Goal: Task Accomplishment & Management: Manage account settings

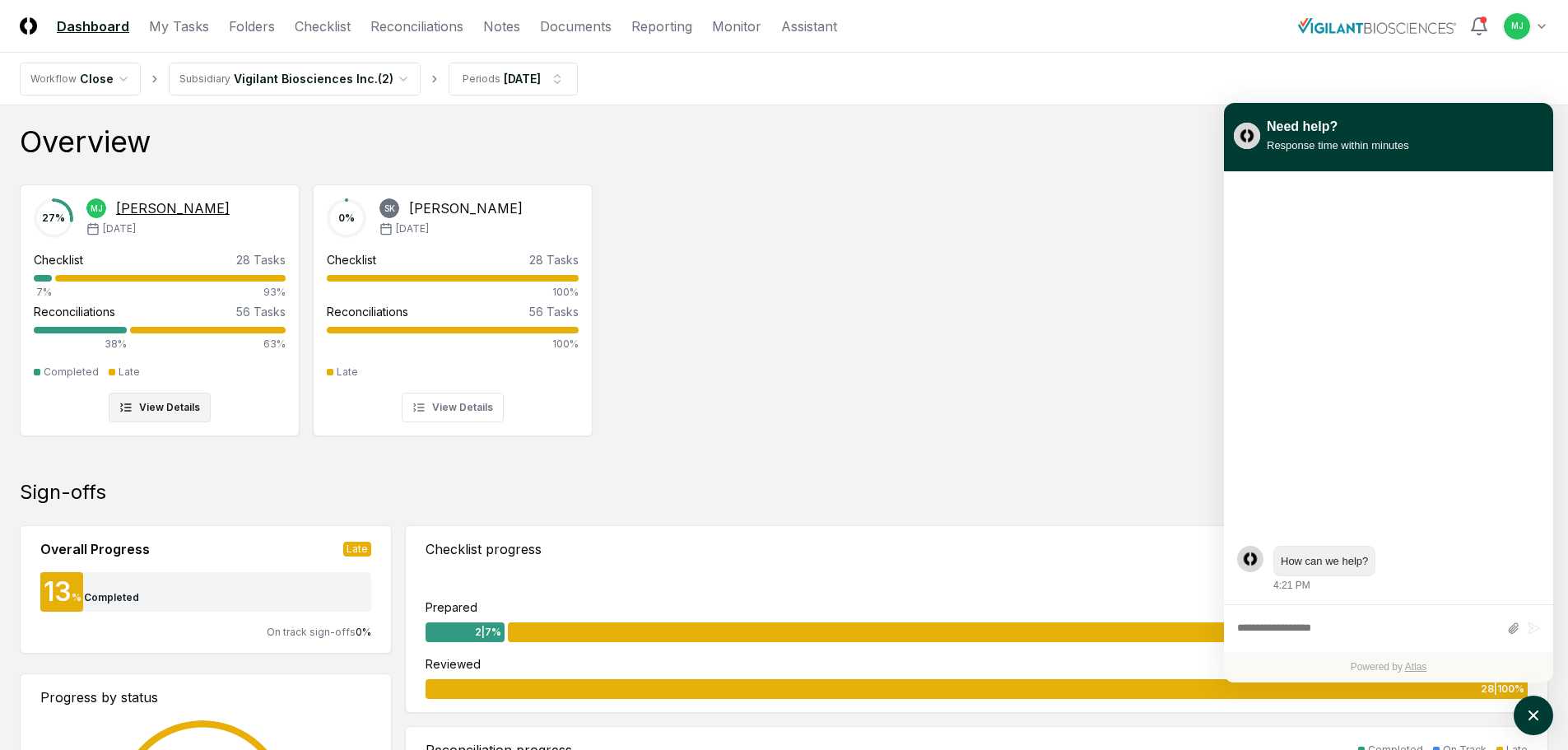
click at [95, 264] on div "Checklist 28 Tasks" at bounding box center [160, 259] width 252 height 17
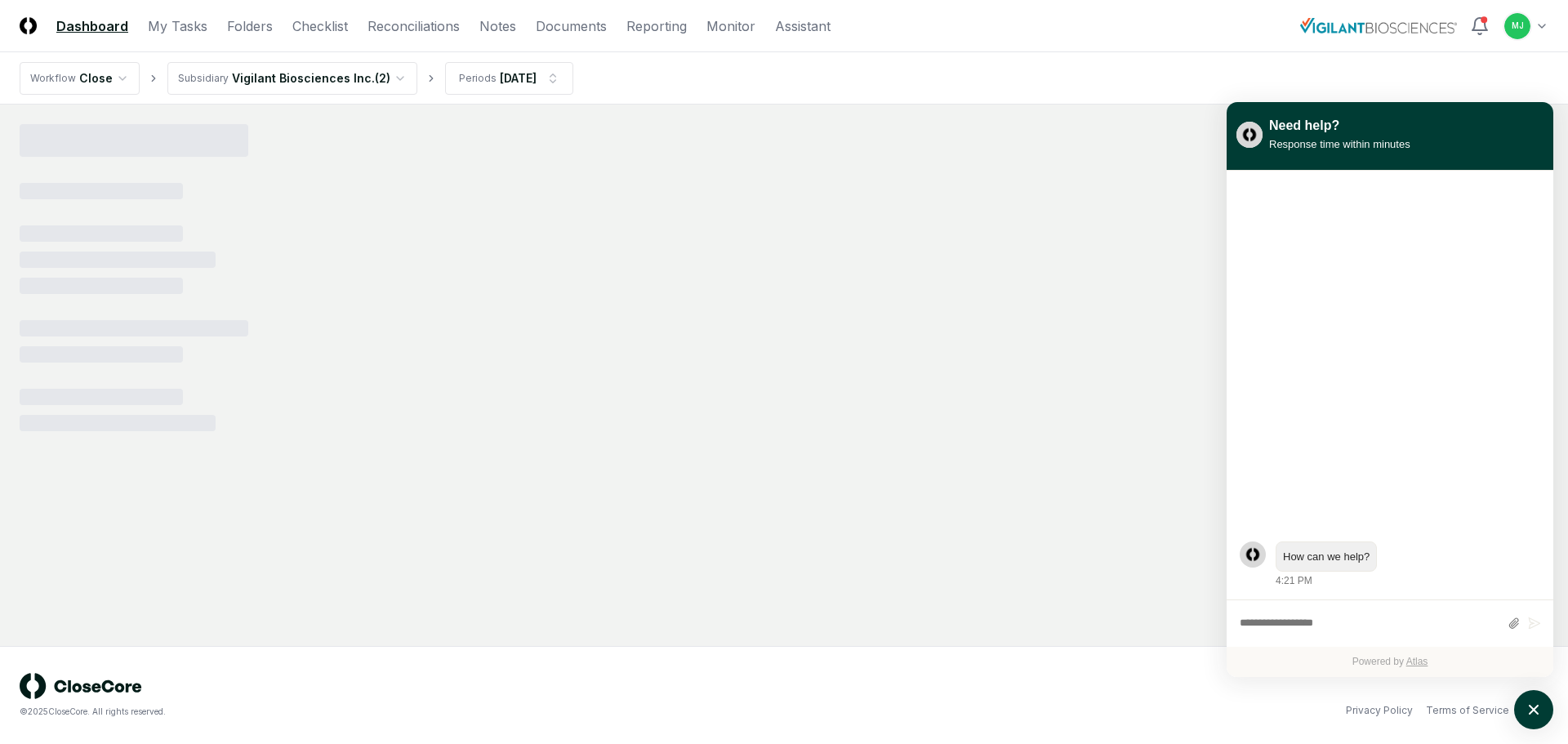
click at [90, 271] on div at bounding box center [784, 260] width 1528 height 68
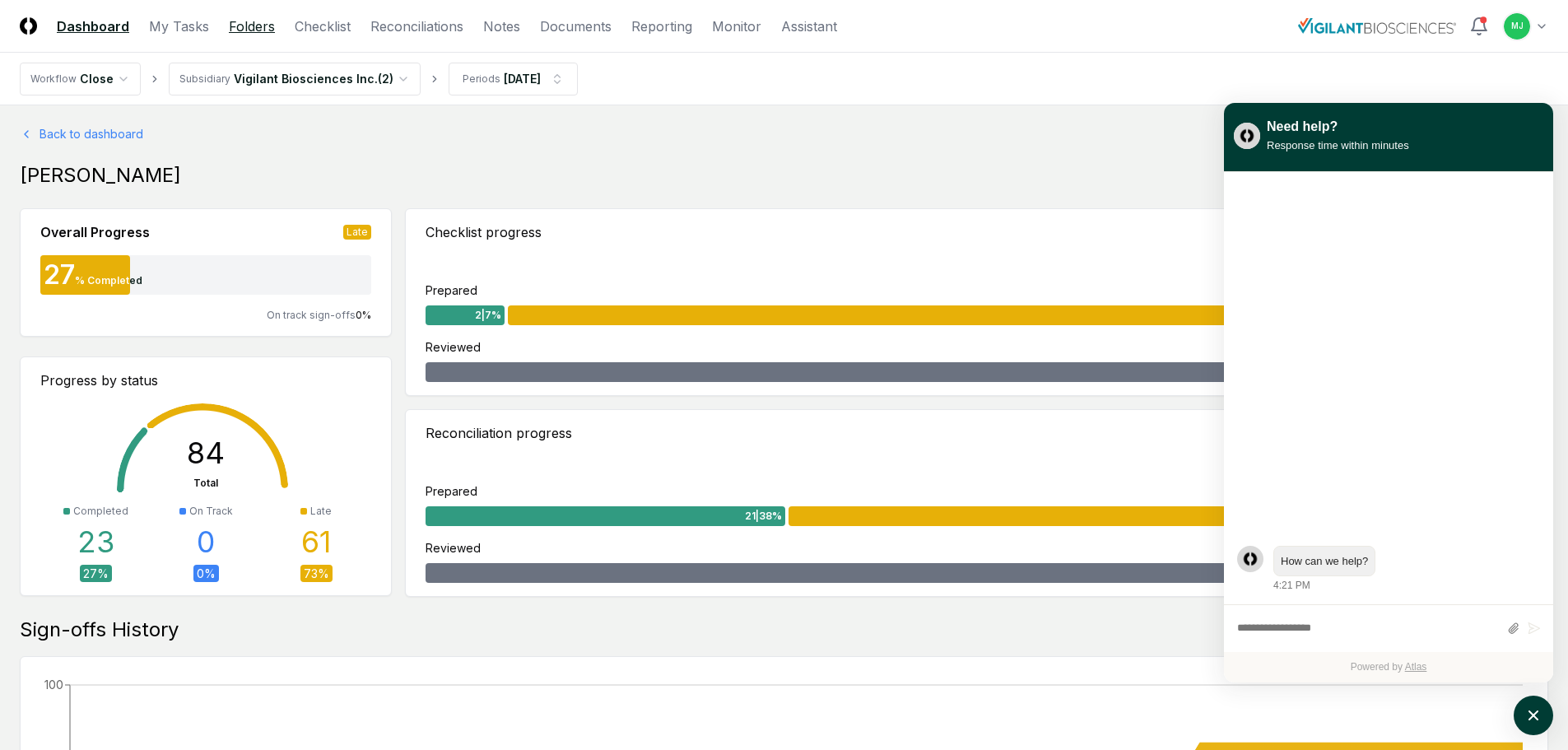
click at [254, 22] on link "Folders" at bounding box center [252, 26] width 46 height 20
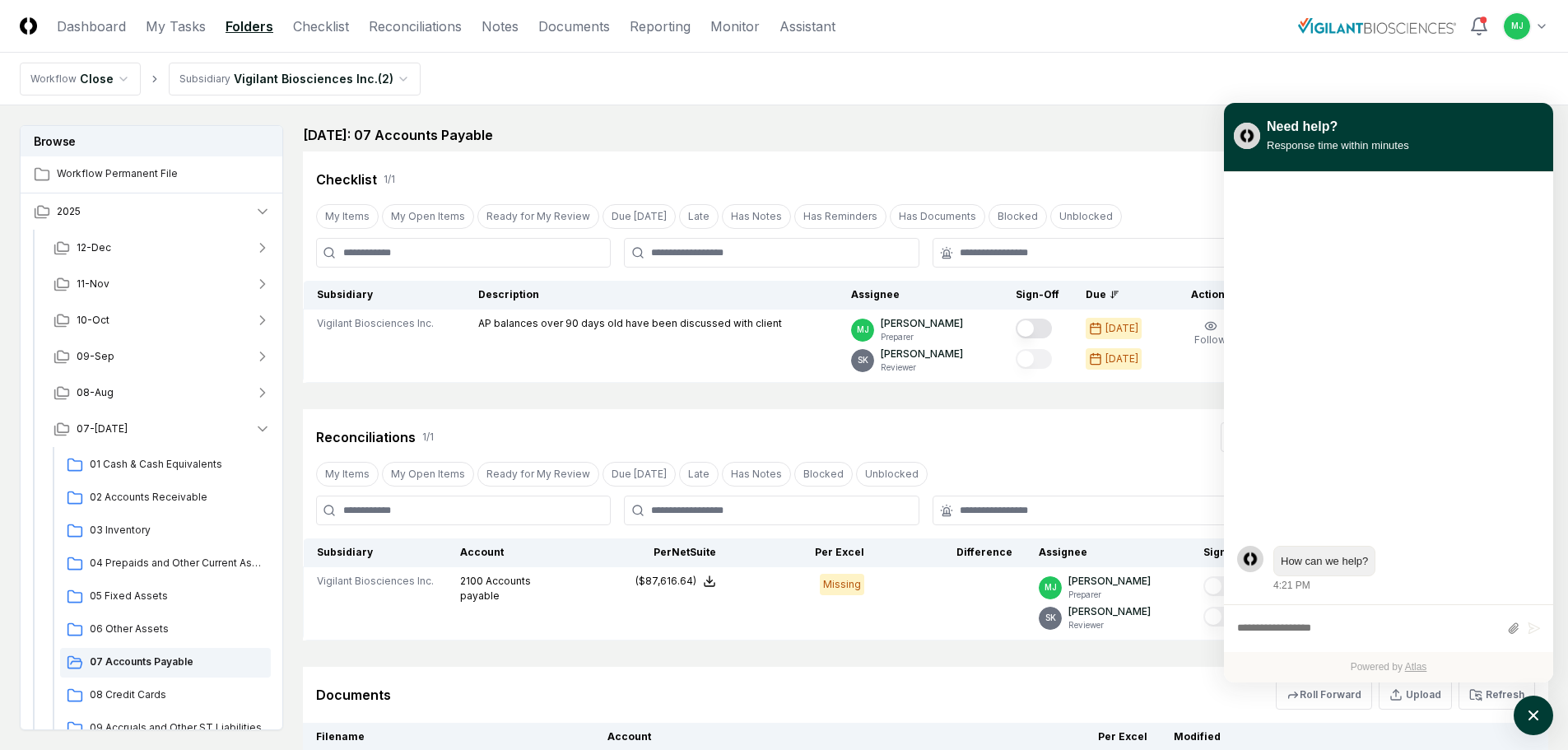
click at [1069, 52] on header "CloseCore Dashboard My Tasks Folders Checklist Reconciliations Notes Documents …" at bounding box center [784, 26] width 1568 height 53
click at [1537, 720] on icon "atlas-launcher" at bounding box center [1534, 716] width 24 height 24
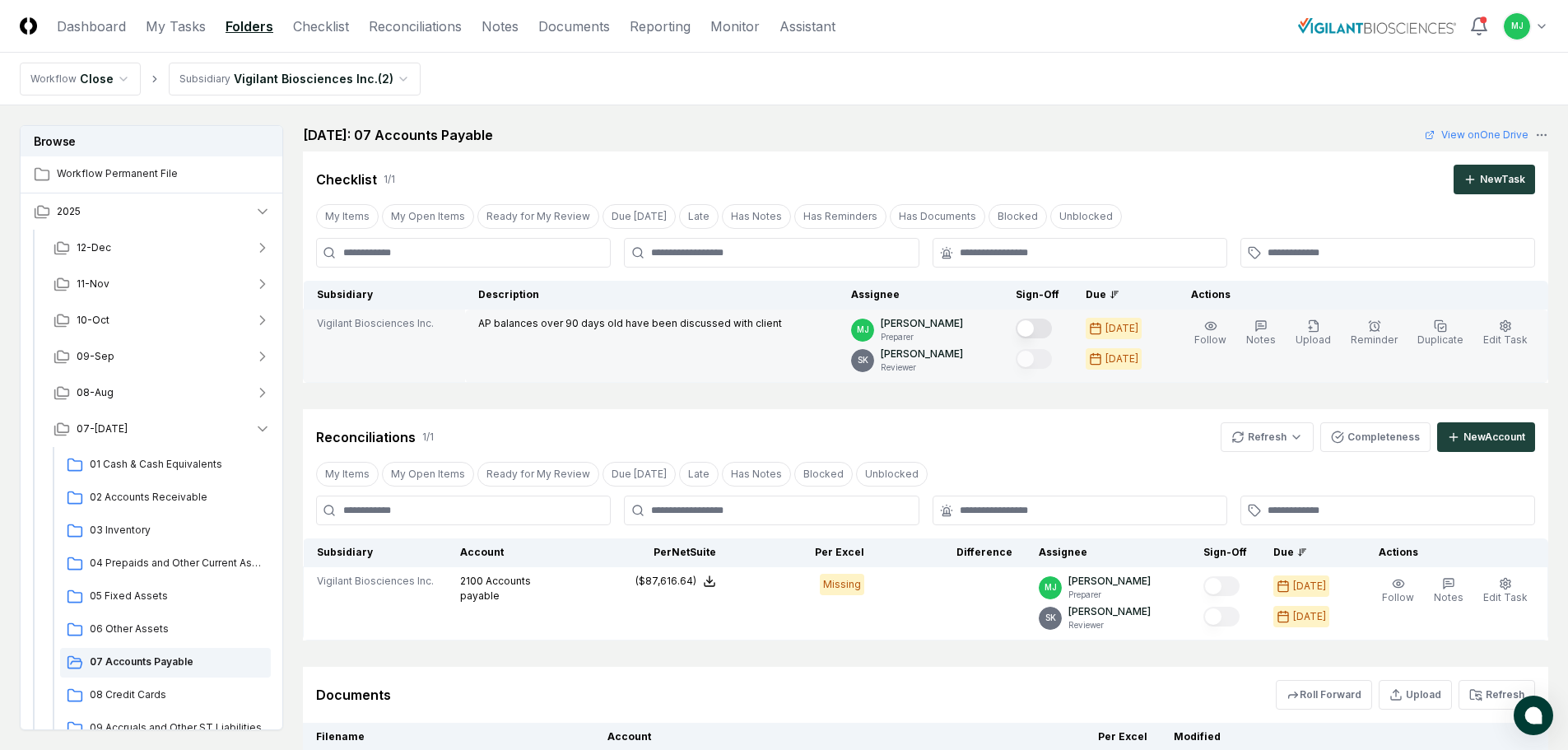
click at [1050, 332] on button "Mark complete" at bounding box center [1034, 329] width 36 height 20
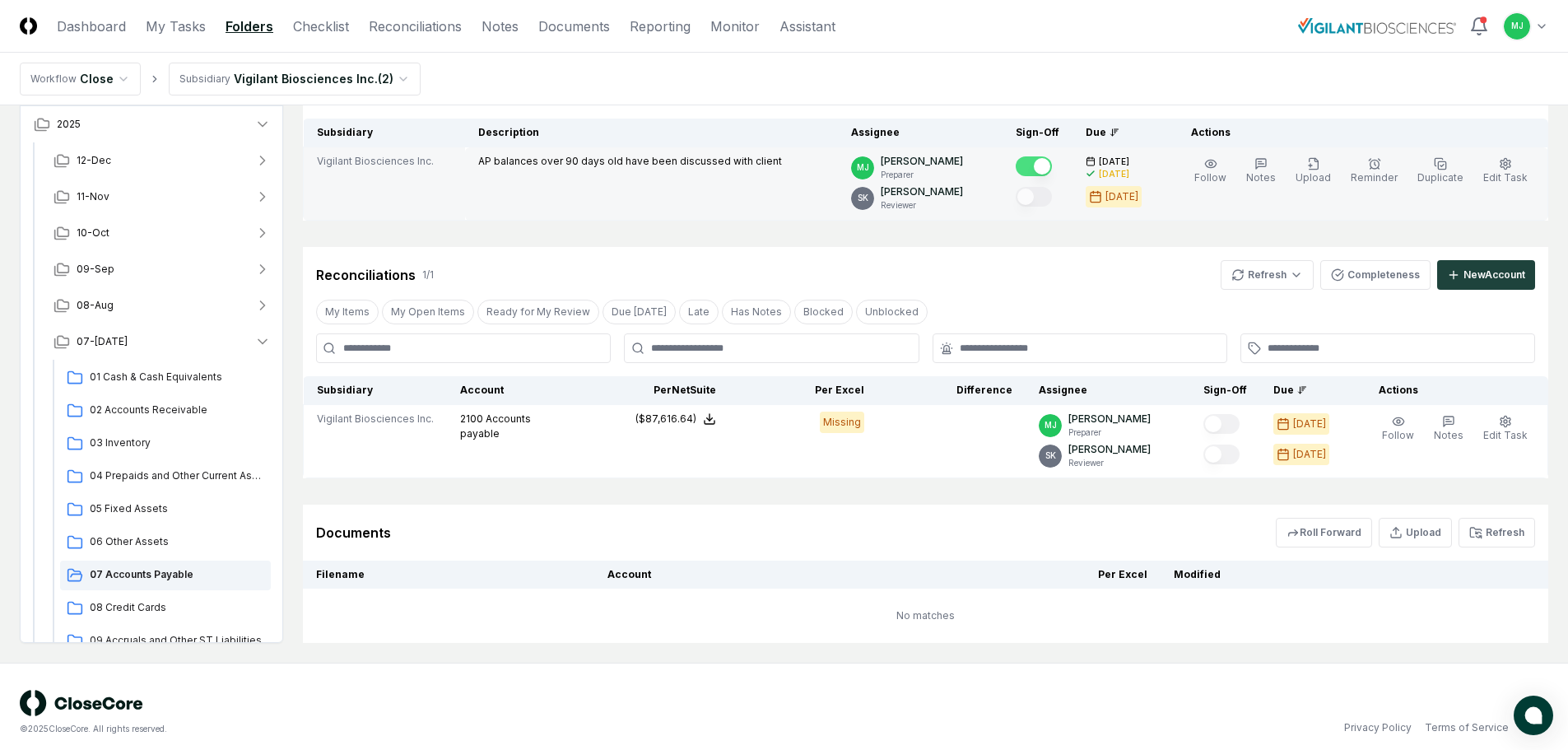
scroll to position [165, 0]
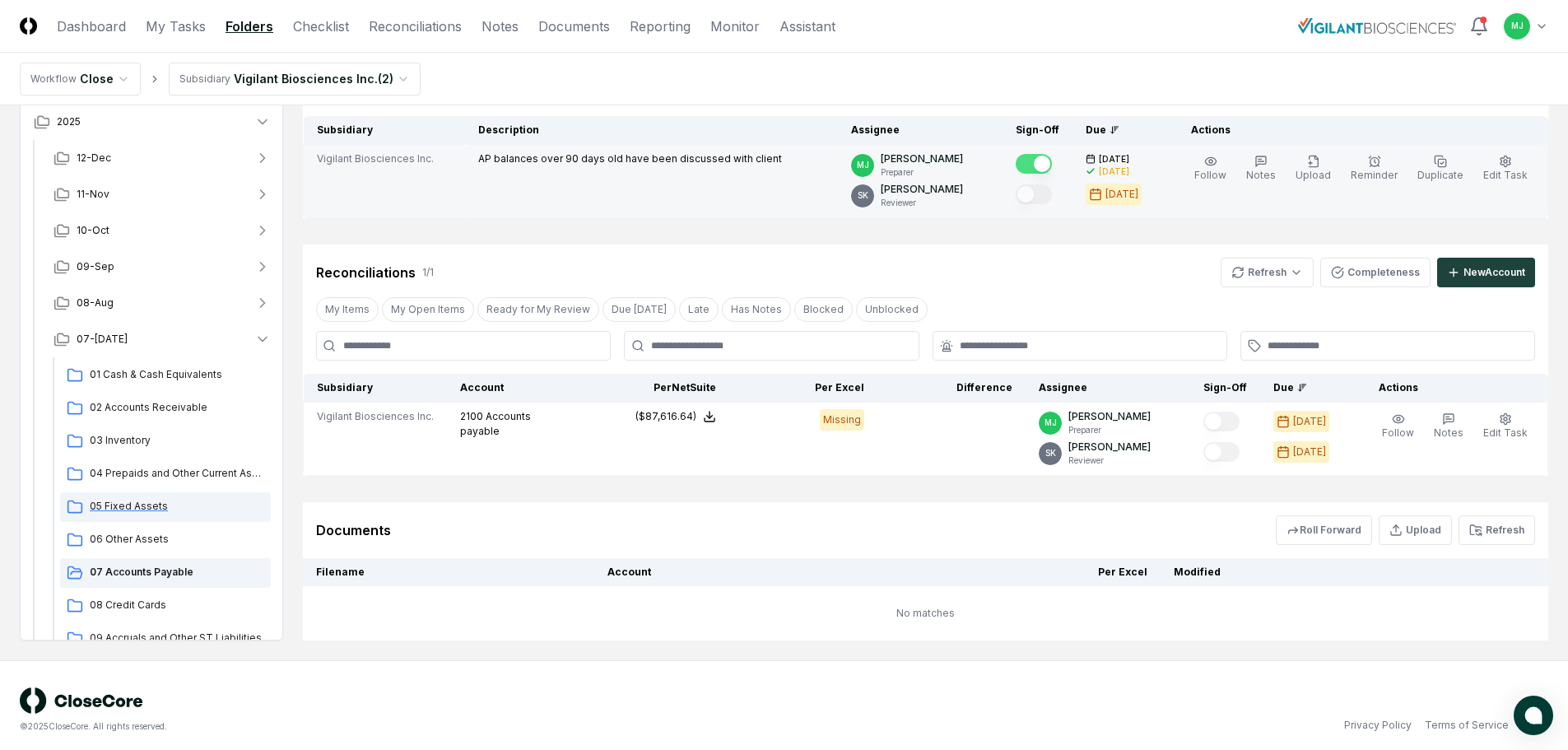
click at [126, 506] on span "05 Fixed Assets" at bounding box center [177, 505] width 175 height 14
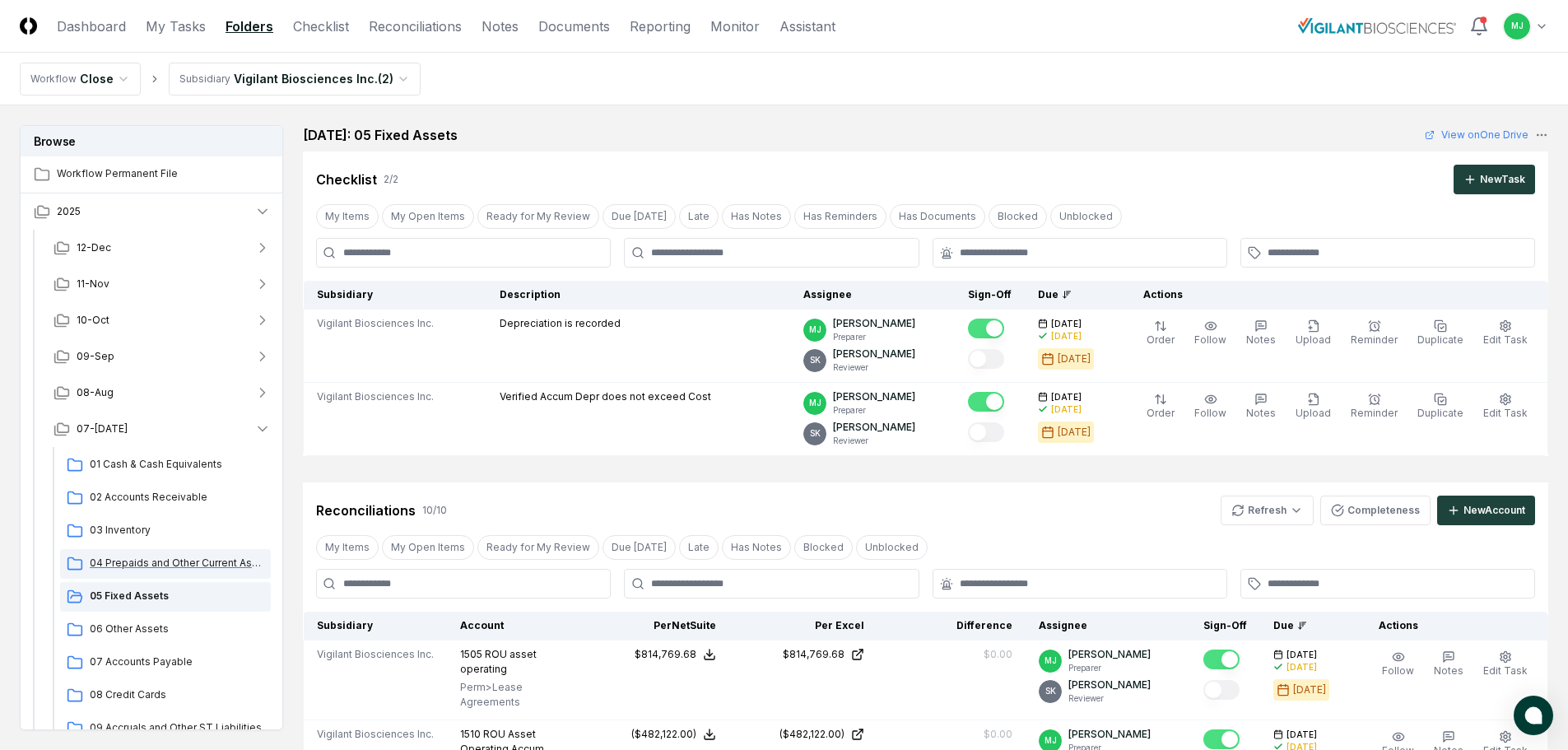
click at [122, 573] on div "04 Prepaids and Other Current Assets" at bounding box center [165, 563] width 211 height 30
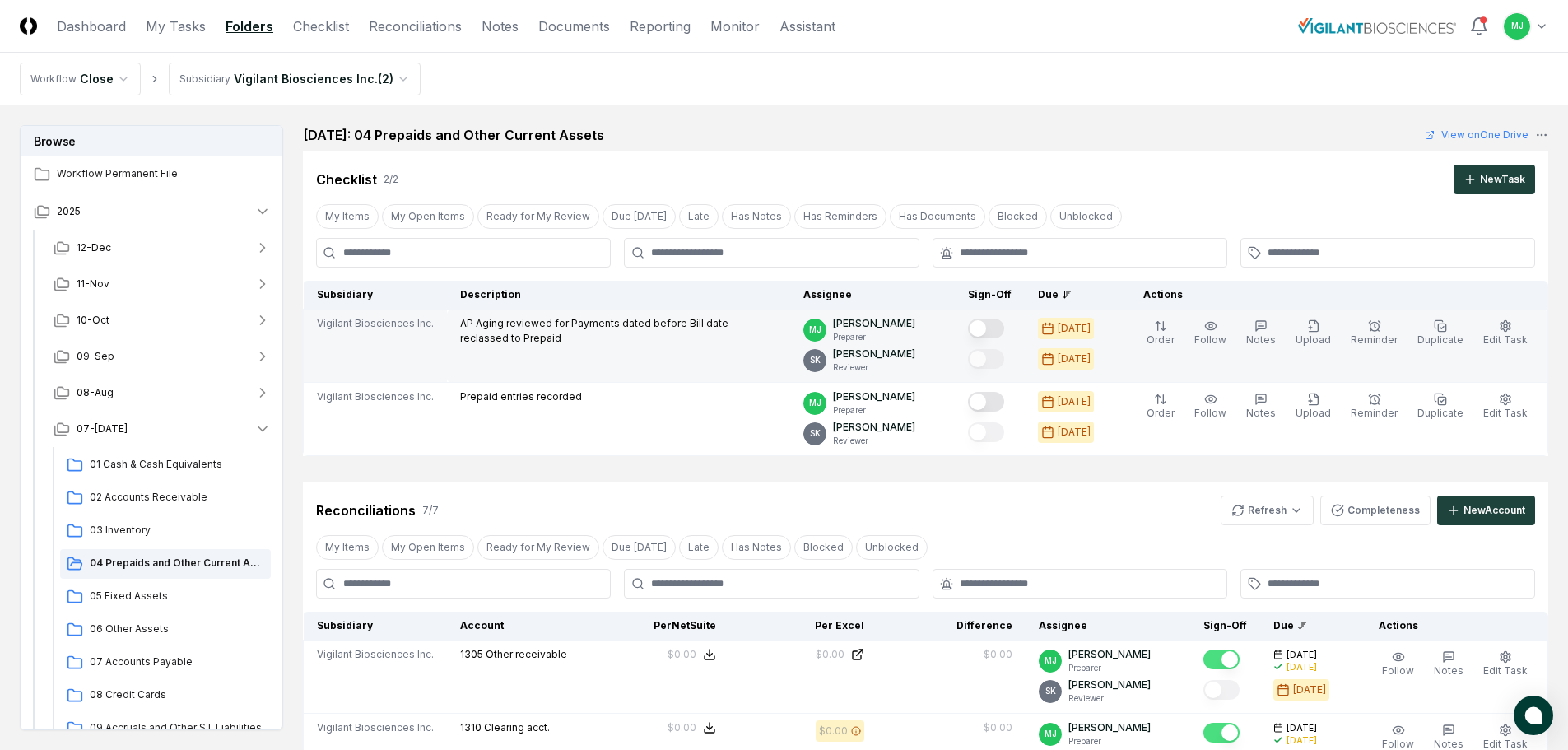
click at [1004, 330] on button "Mark complete" at bounding box center [986, 329] width 36 height 20
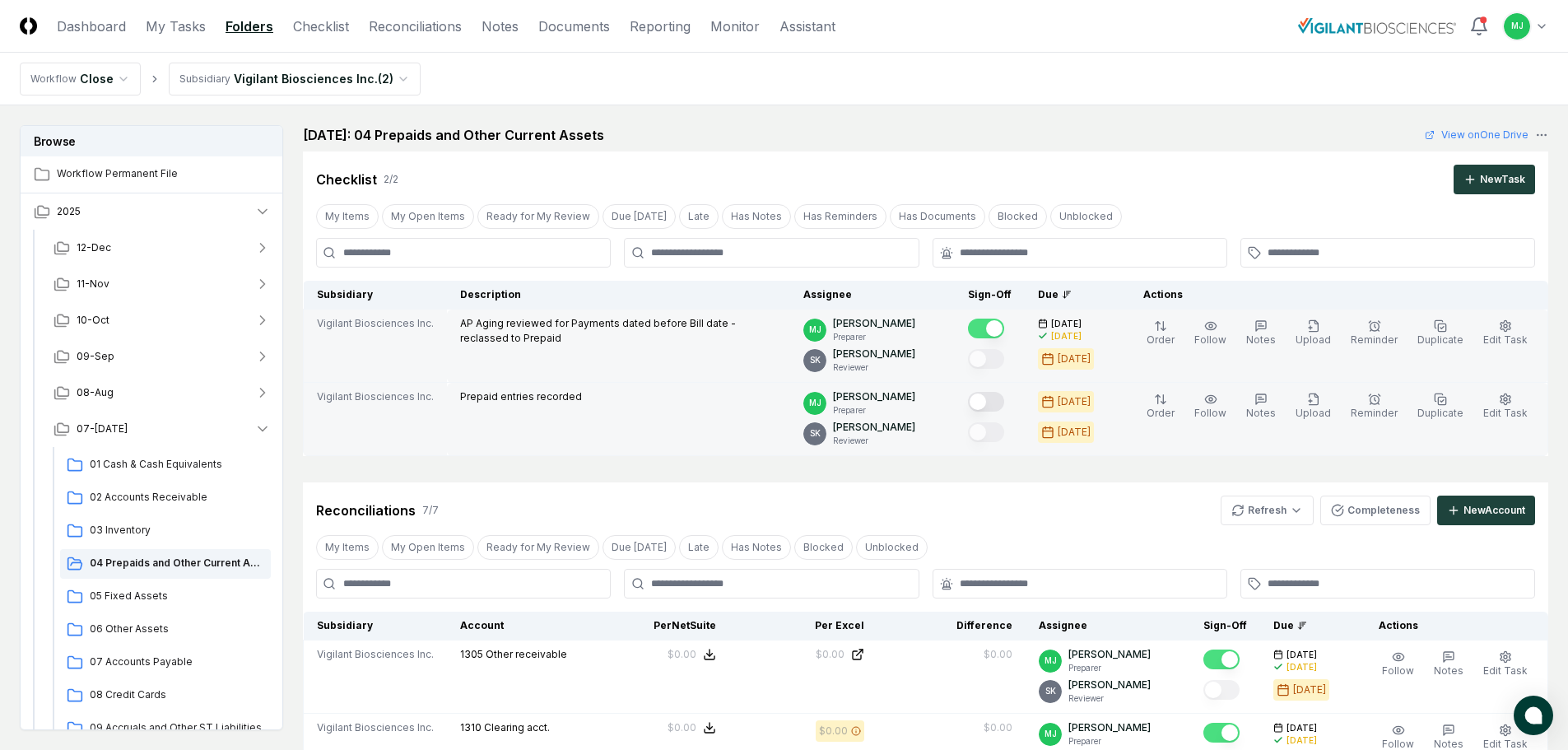
click at [1003, 410] on button "Mark complete" at bounding box center [986, 401] width 36 height 20
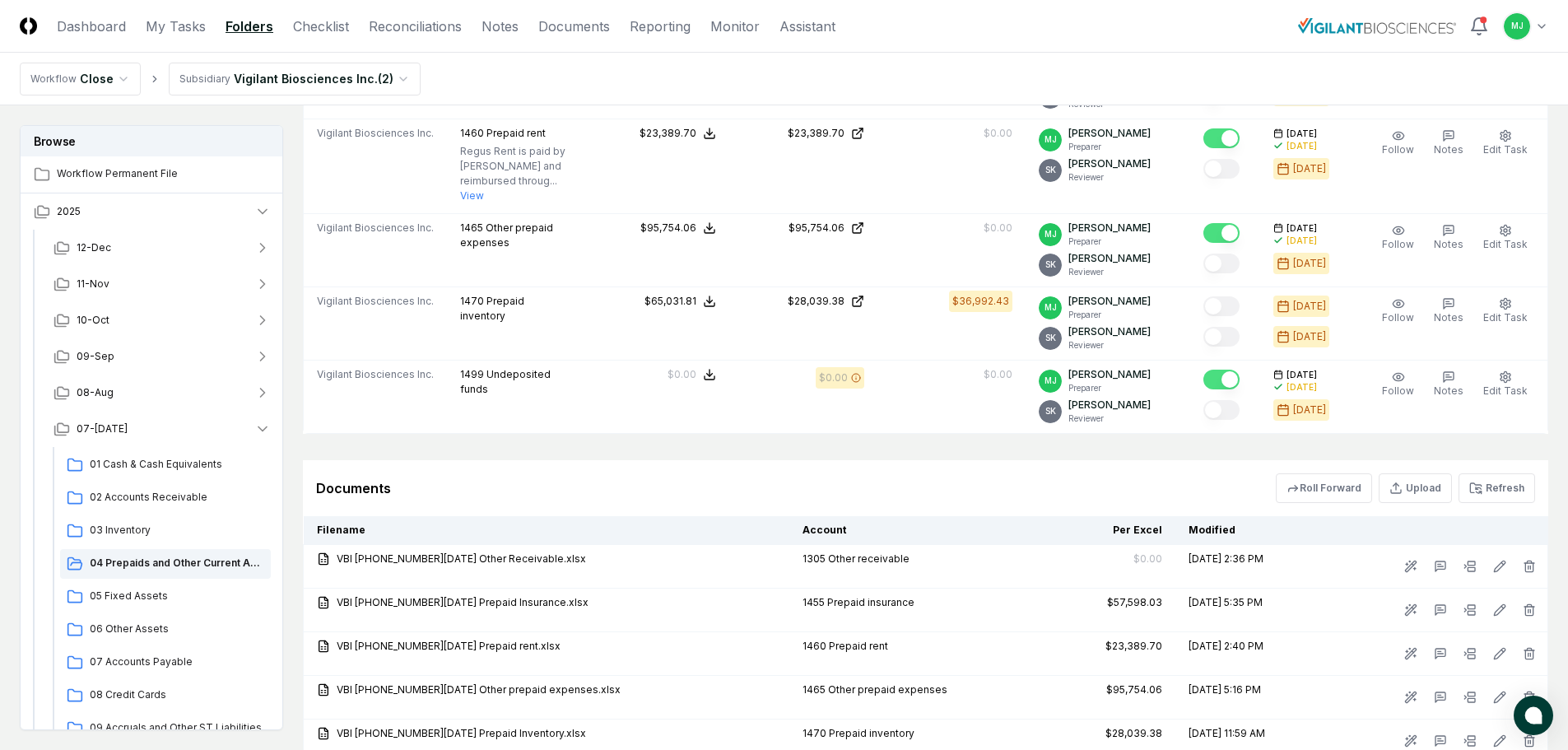
scroll to position [822, 0]
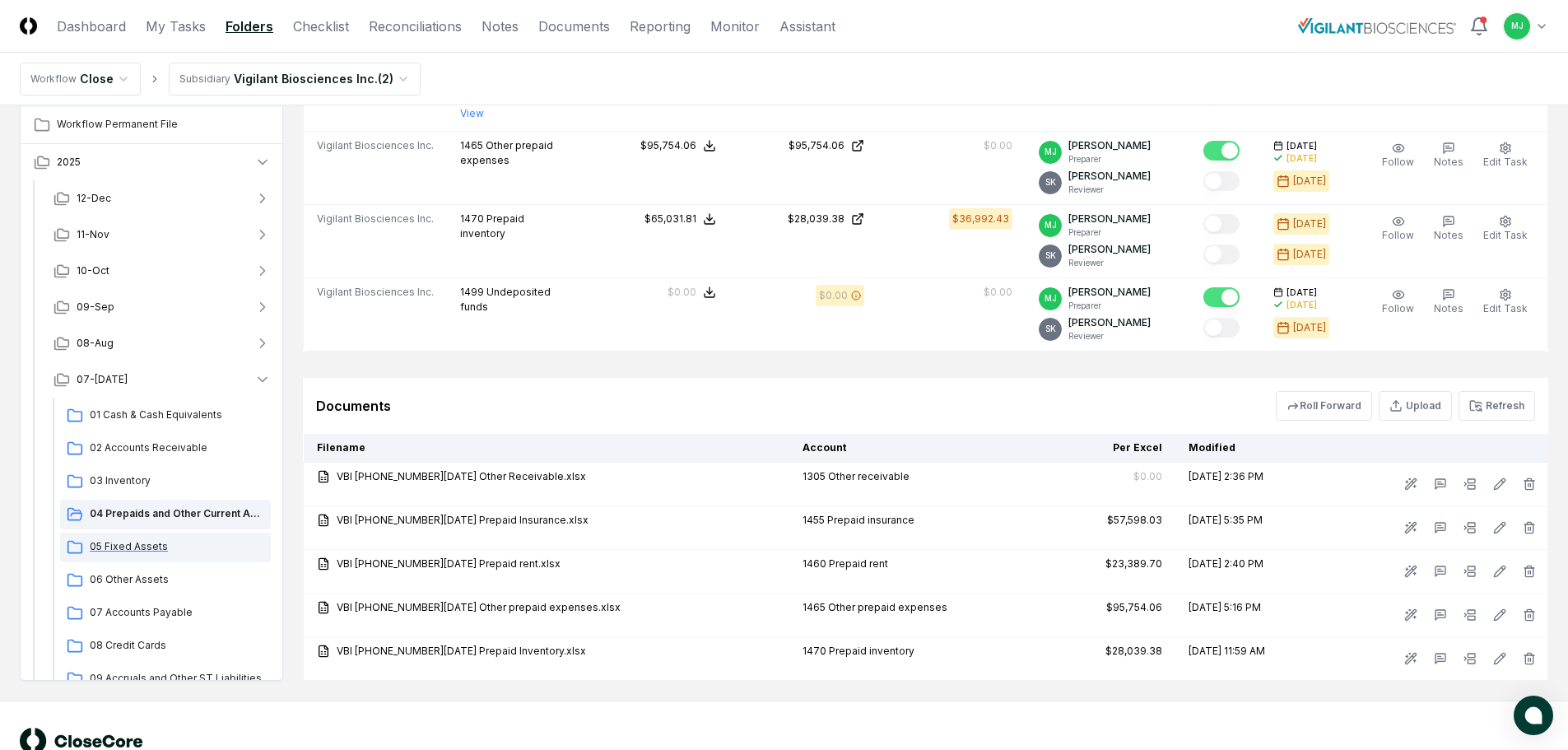
click at [101, 546] on span "05 Fixed Assets" at bounding box center [177, 546] width 175 height 14
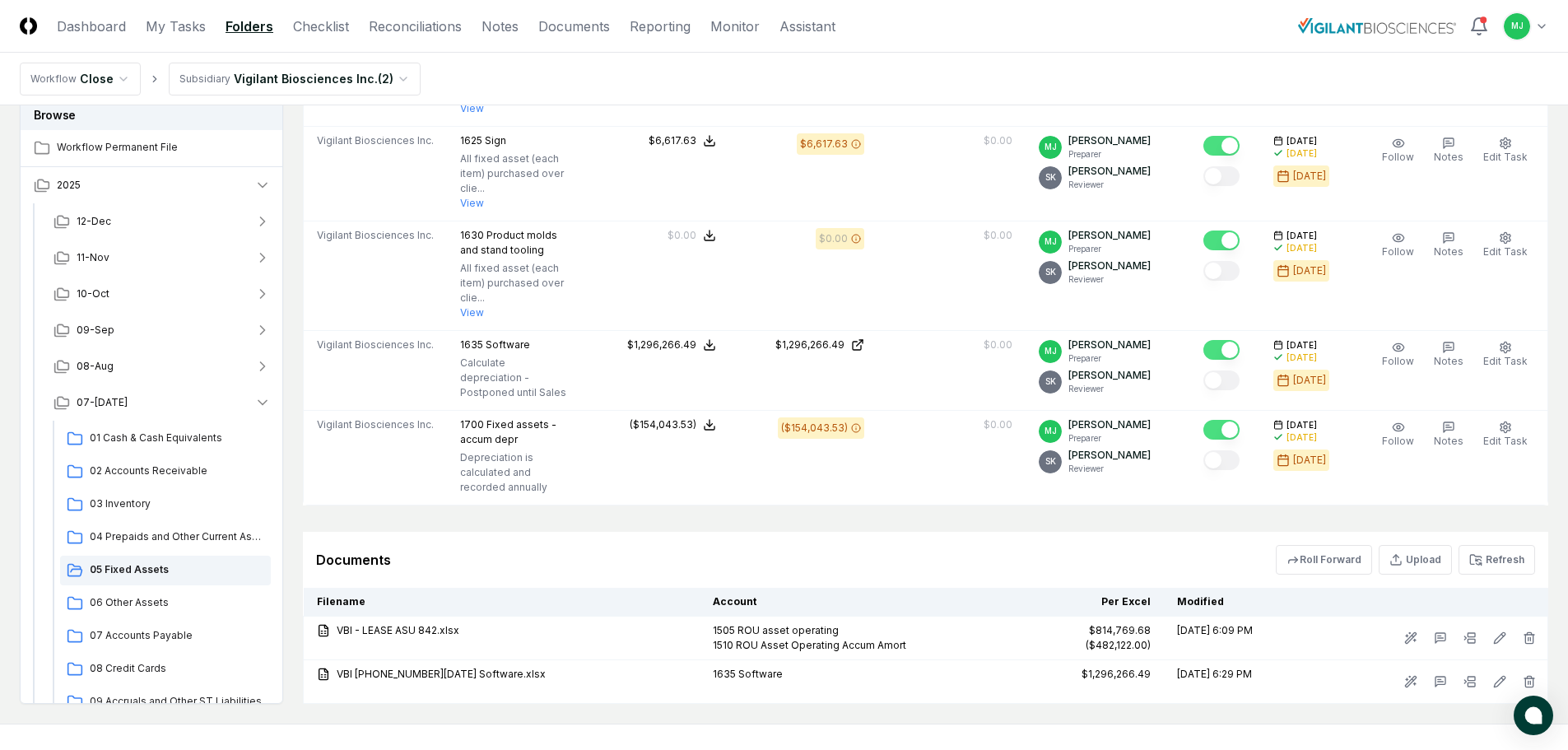
scroll to position [1134, 0]
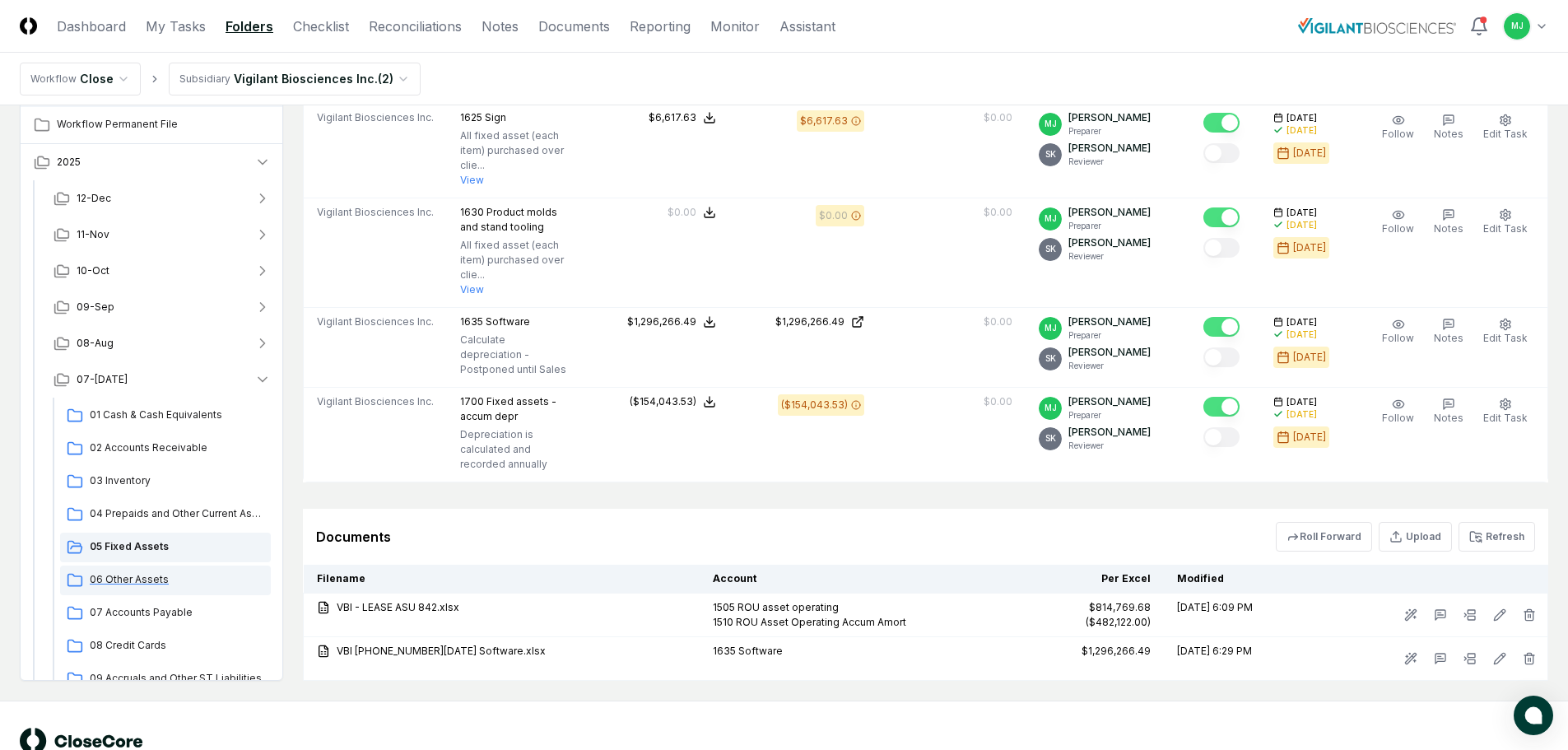
click at [129, 572] on span "06 Other Assets" at bounding box center [177, 579] width 175 height 14
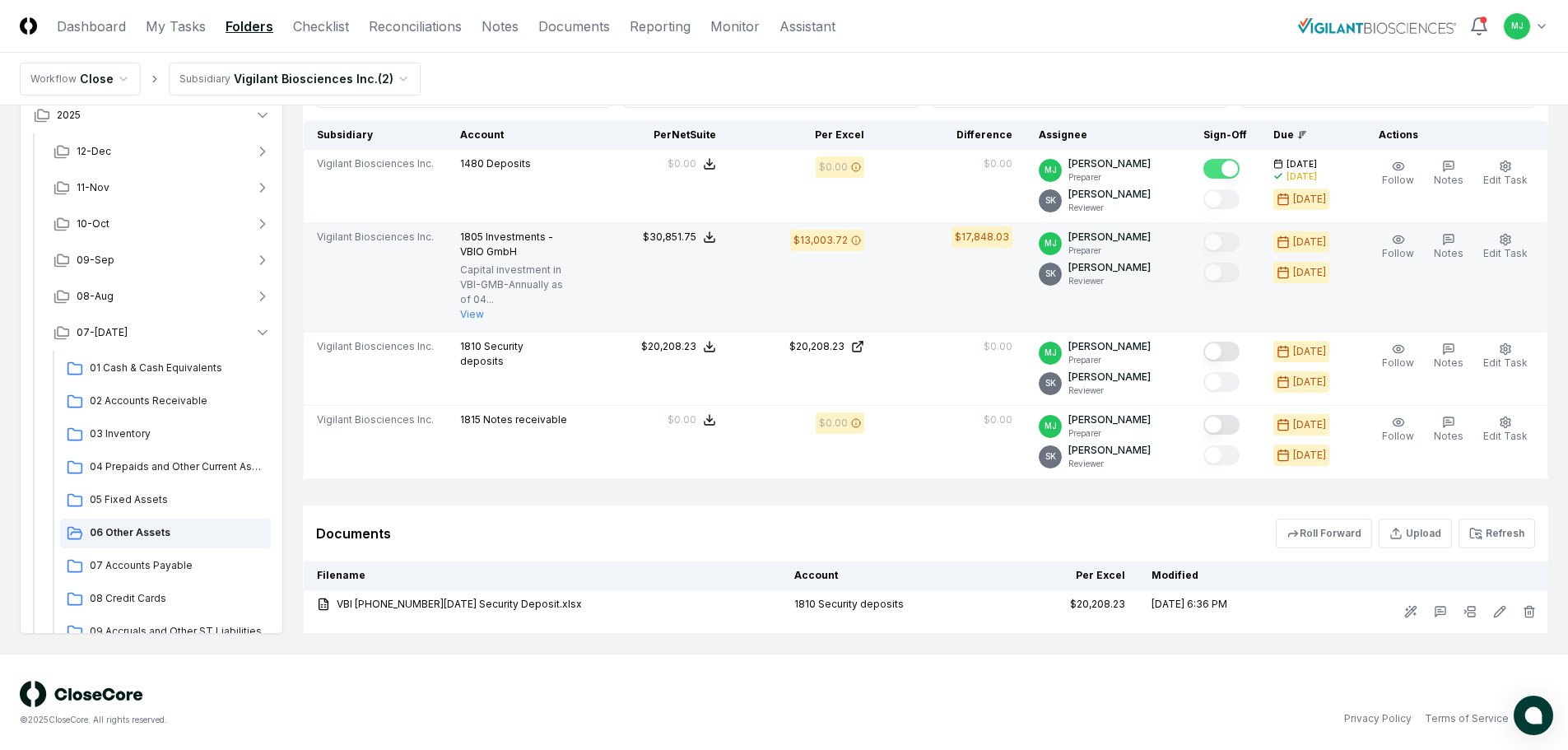
scroll to position [399, 0]
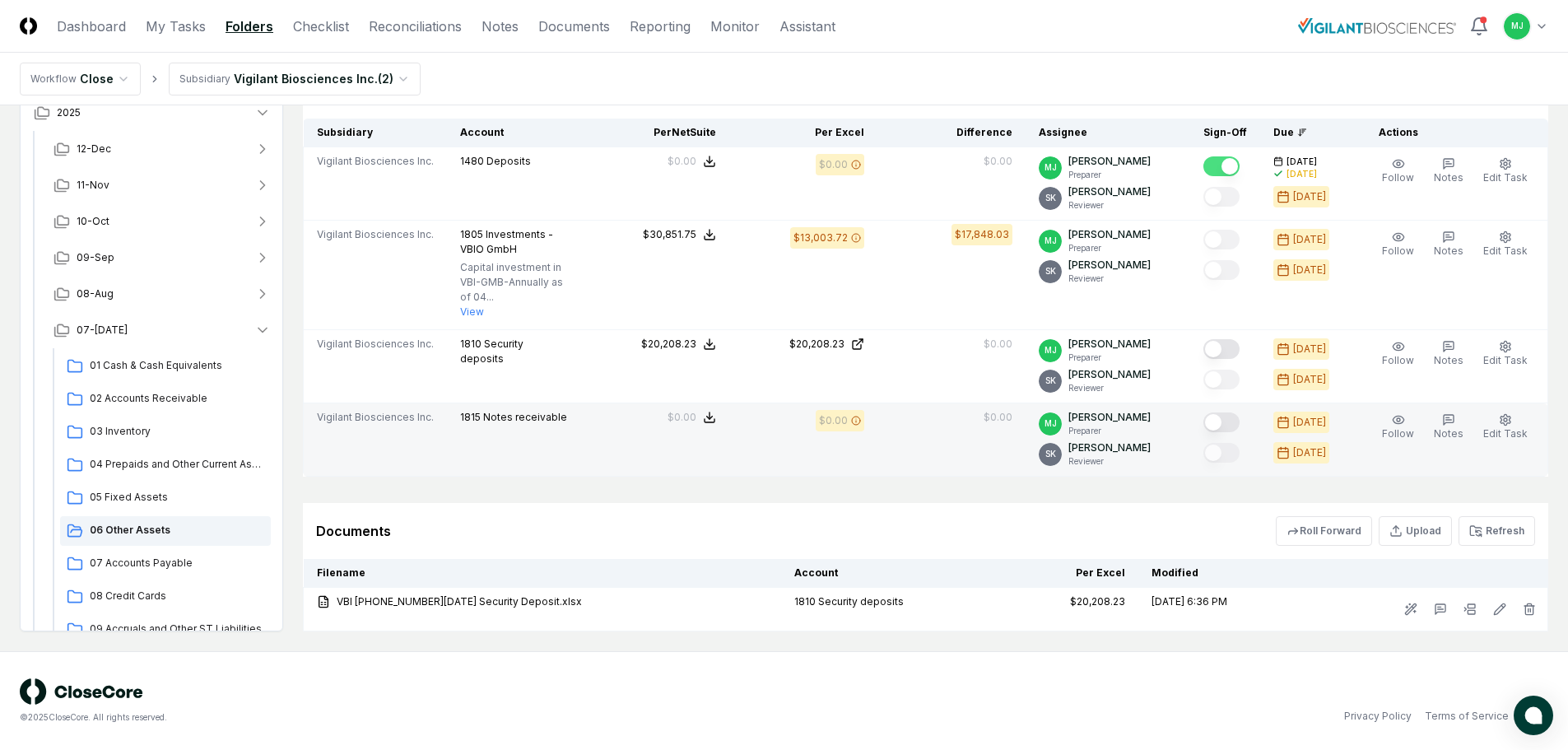
click at [1240, 426] on button "Mark complete" at bounding box center [1222, 422] width 36 height 20
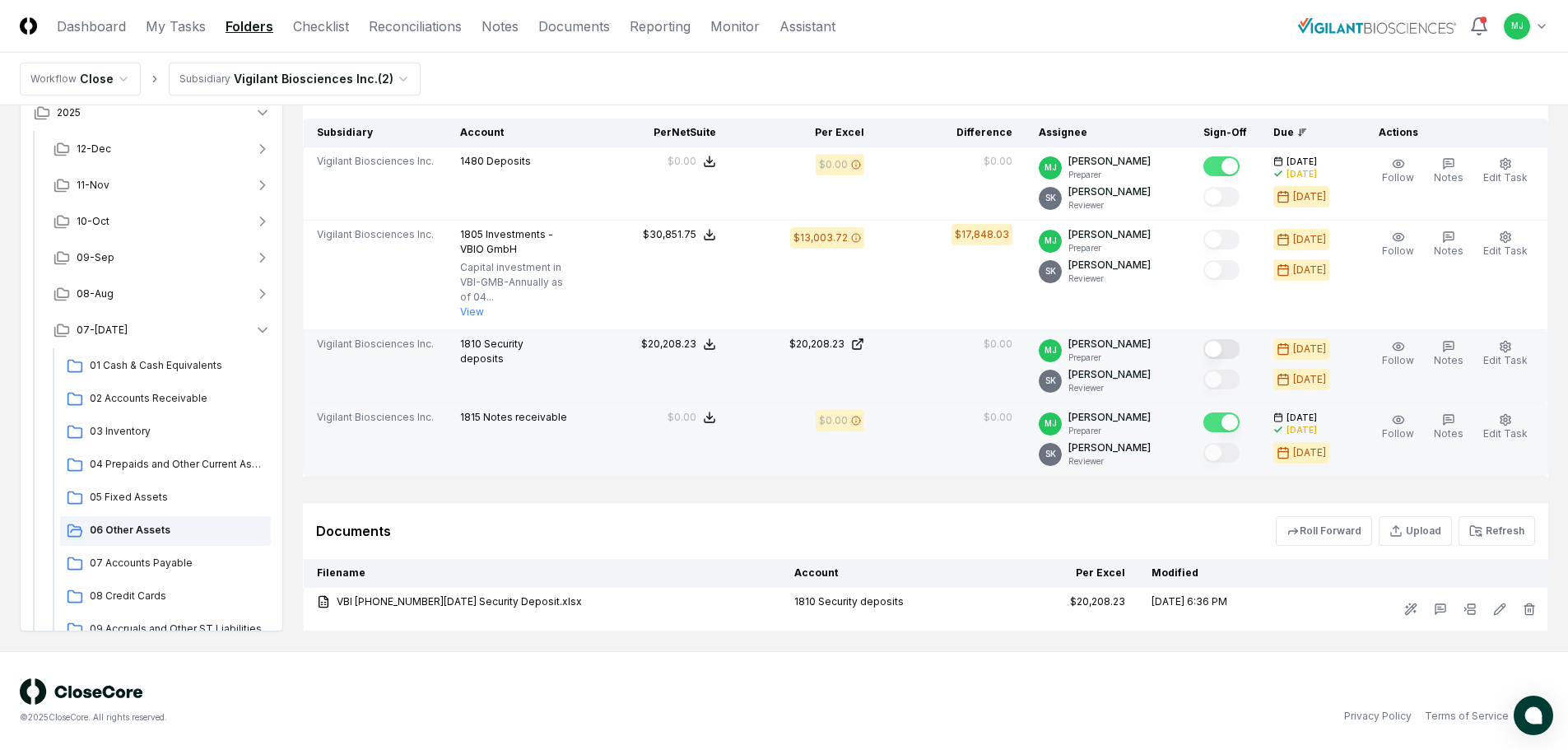
click at [1240, 354] on button "Mark complete" at bounding box center [1222, 349] width 36 height 20
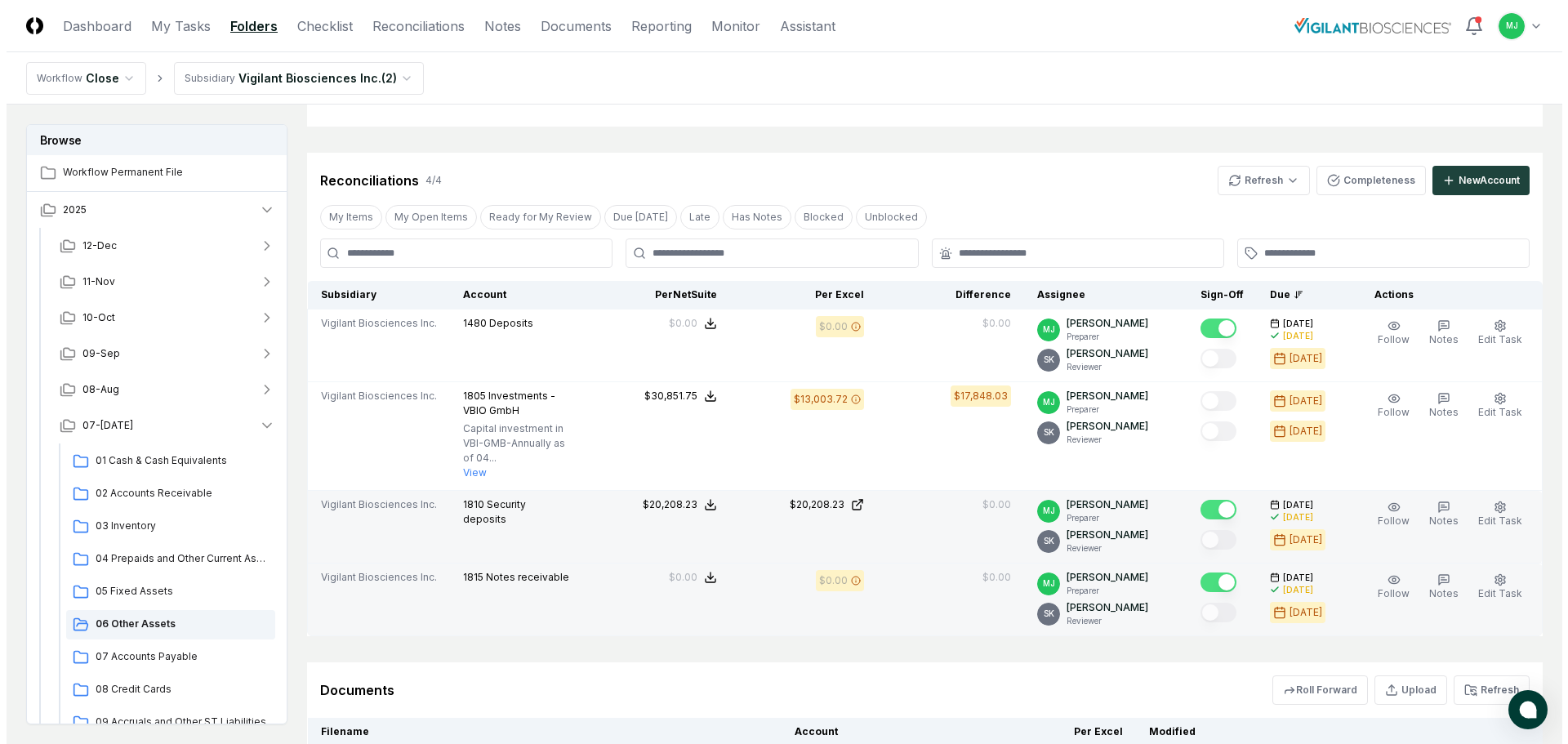
scroll to position [315, 0]
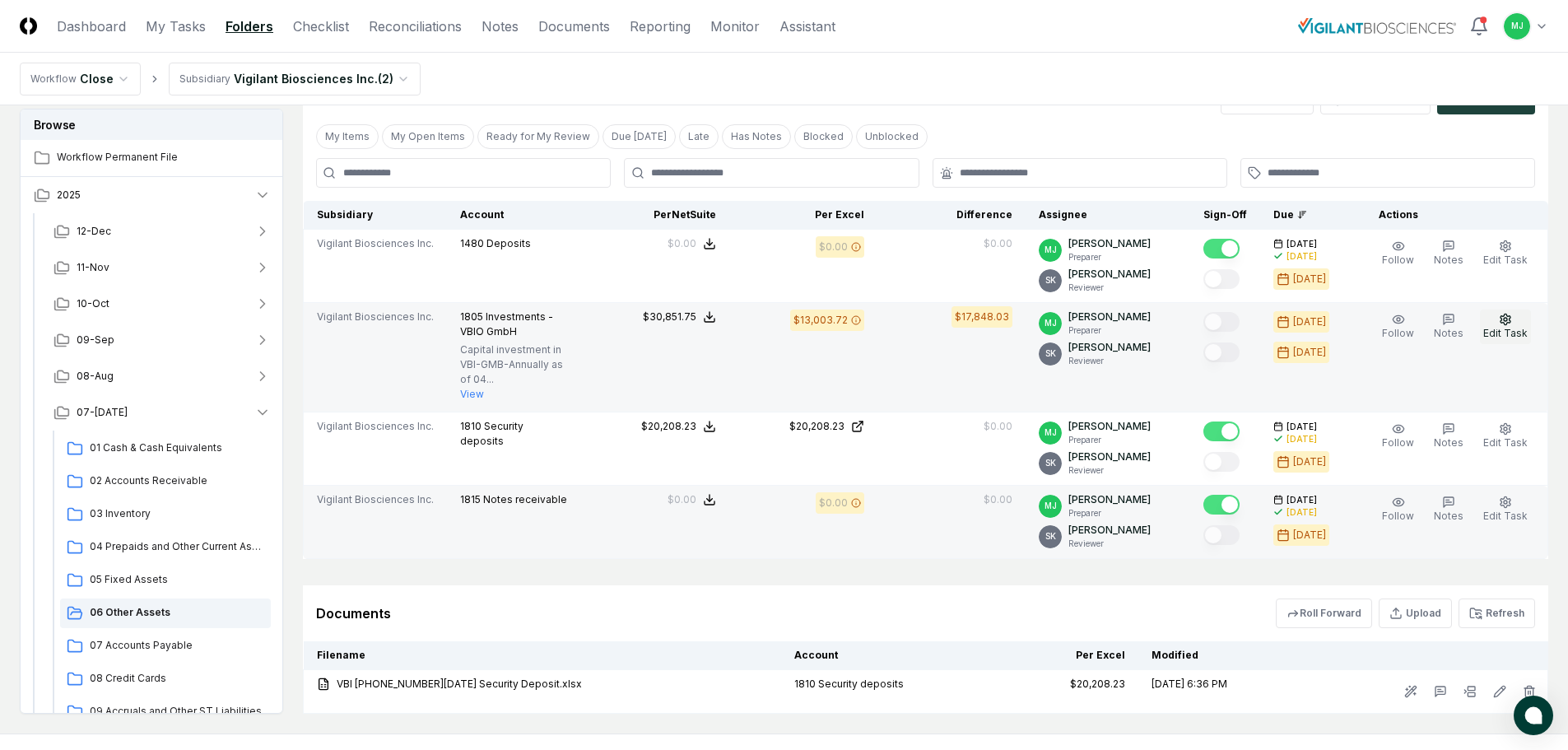
click at [1507, 319] on icon "button" at bounding box center [1505, 319] width 14 height 14
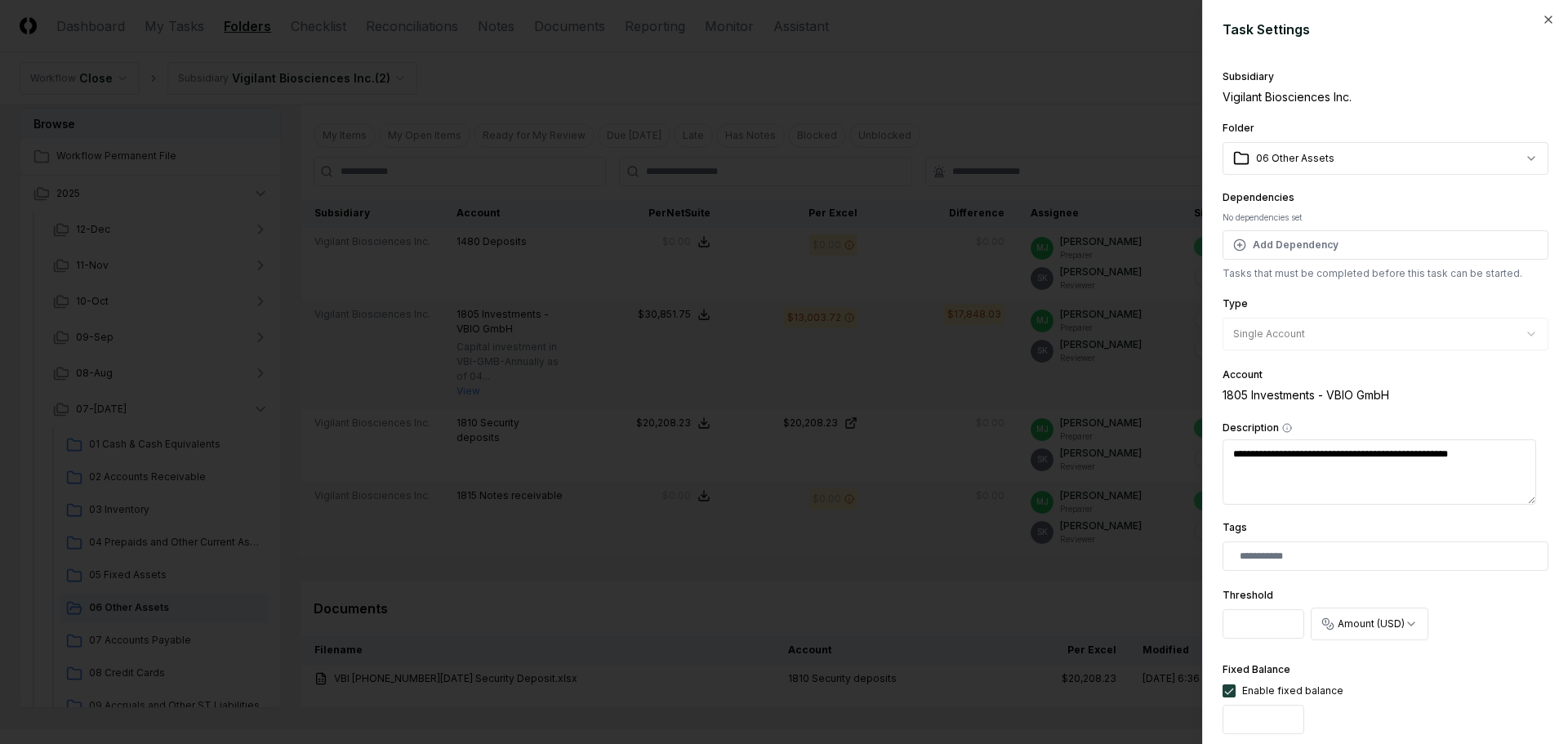
type textarea "*"
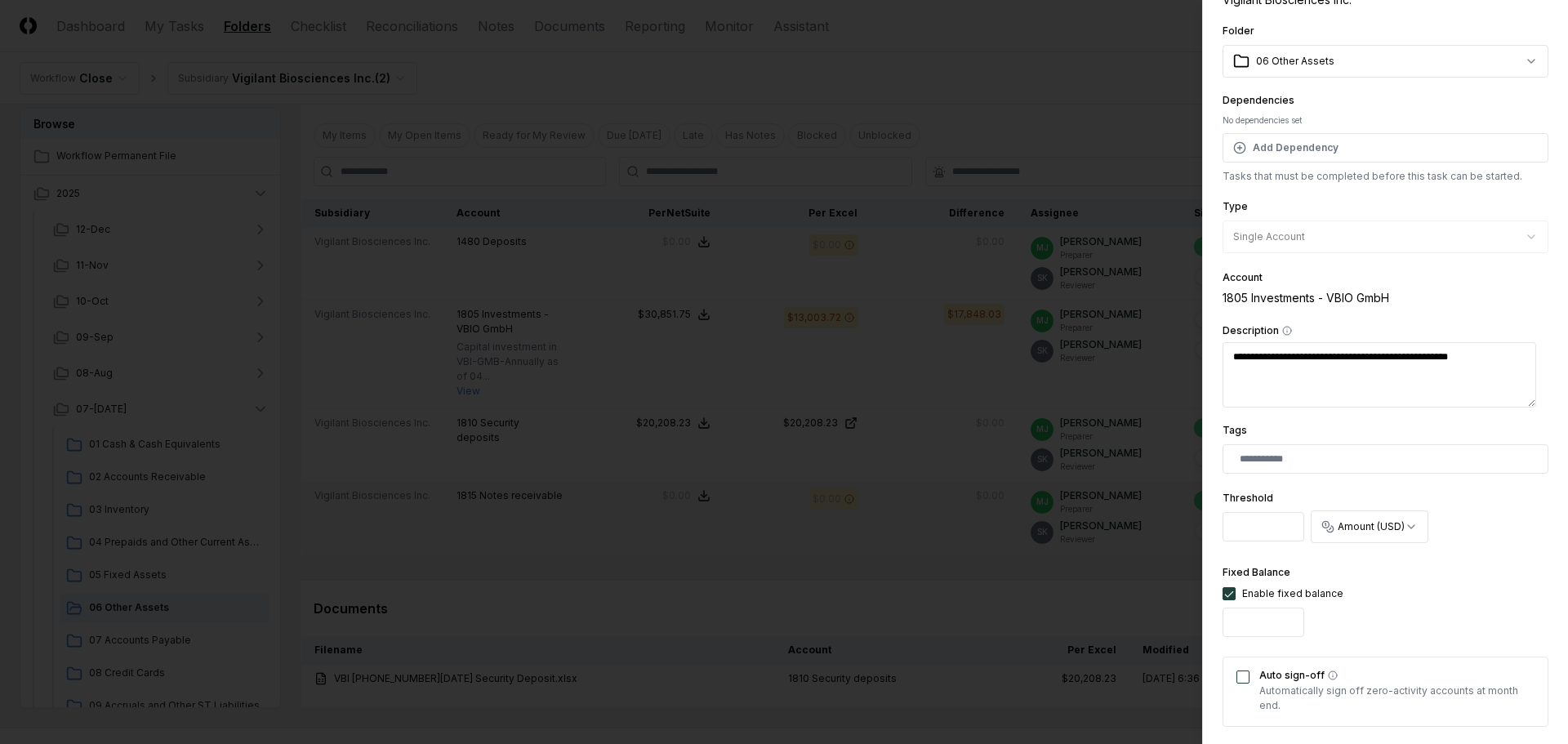
scroll to position [326, 0]
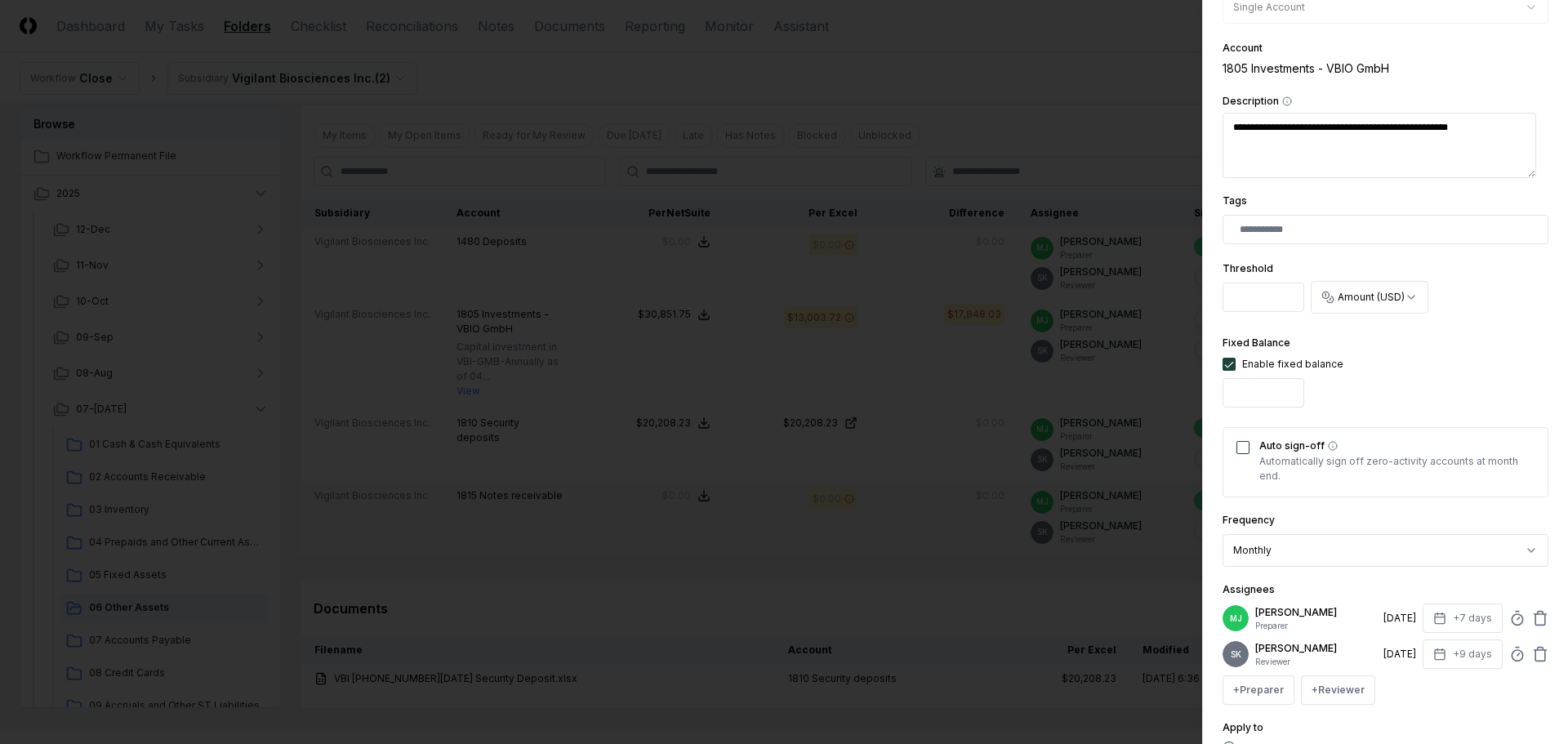
type input "********"
type textarea "*"
type input "********"
type textarea "*"
type input "********"
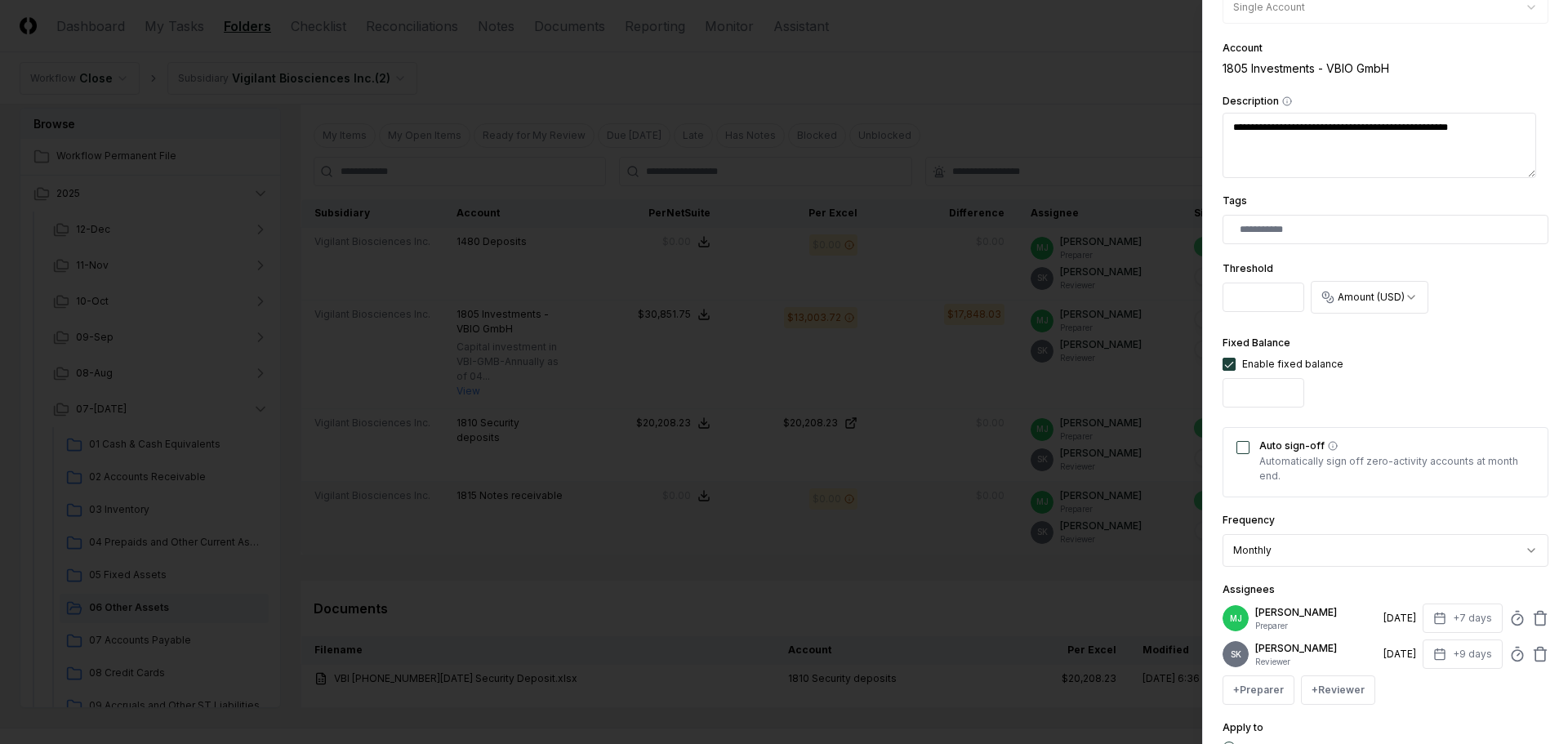
type textarea "*"
drag, startPoint x: 1283, startPoint y: 390, endPoint x: 1195, endPoint y: 392, distance: 88.0
type input "********"
click at [1223, 392] on input "********" at bounding box center [1263, 393] width 82 height 30
click at [1287, 385] on input "********" at bounding box center [1263, 393] width 82 height 30
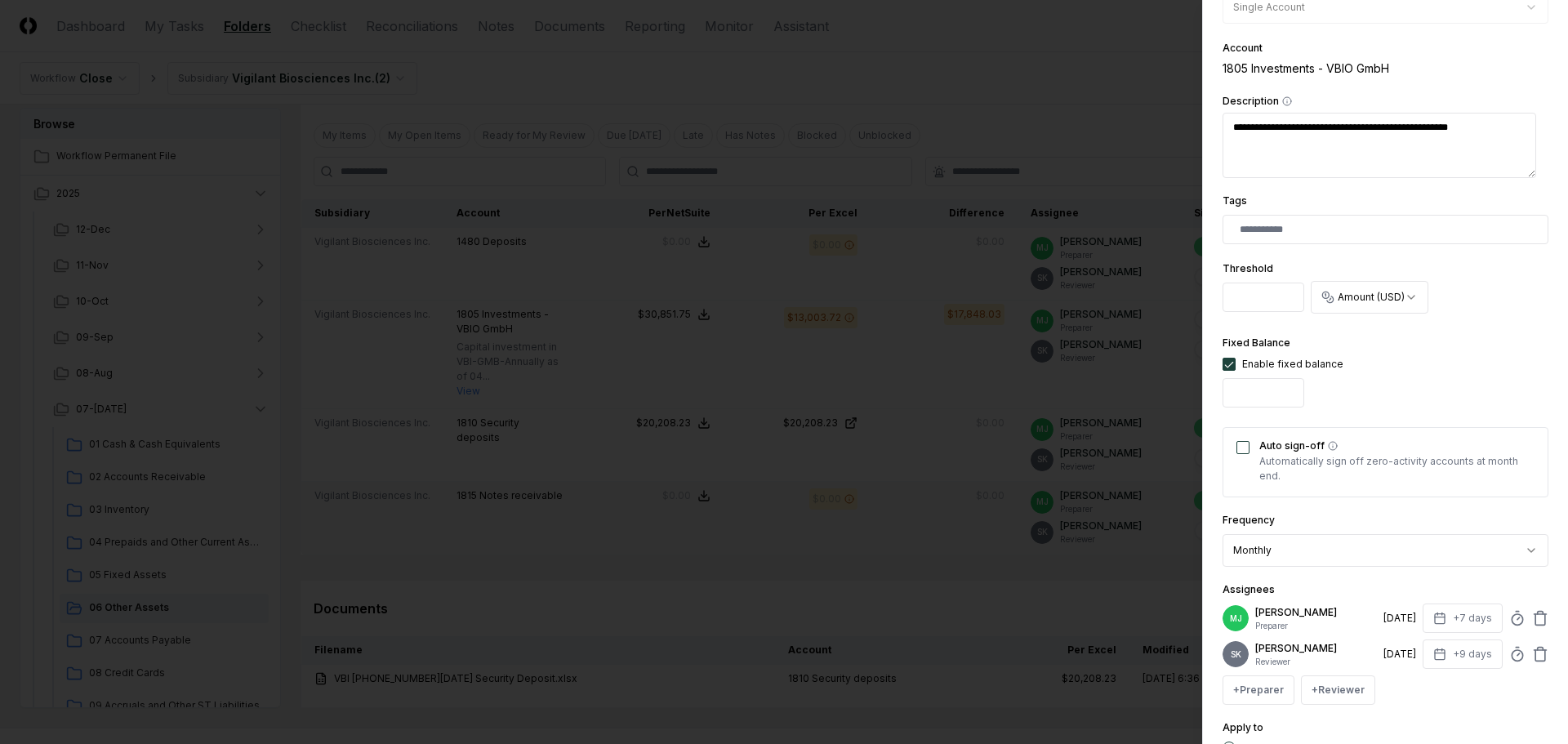
drag, startPoint x: 1270, startPoint y: 391, endPoint x: 1163, endPoint y: 369, distance: 109.2
click at [1155, 391] on body "CloseCore Dashboard My Tasks Folders Checklist Reconciliations Notes Documents …" at bounding box center [778, 254] width 1555 height 1140
type input "********"
click at [1362, 288] on body "CloseCore Dashboard My Tasks Folders Checklist Reconciliations Notes Documents …" at bounding box center [778, 254] width 1555 height 1140
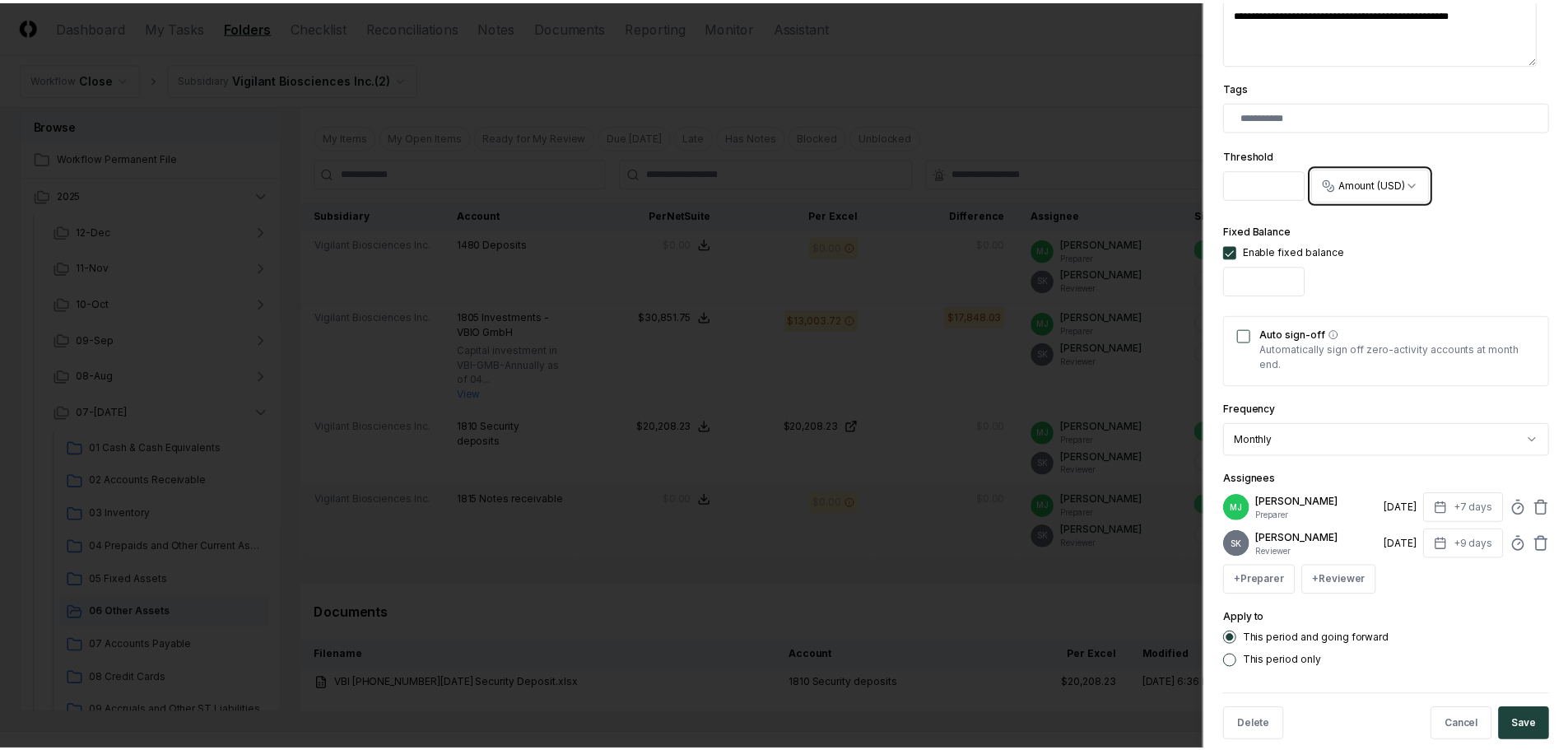
scroll to position [469, 0]
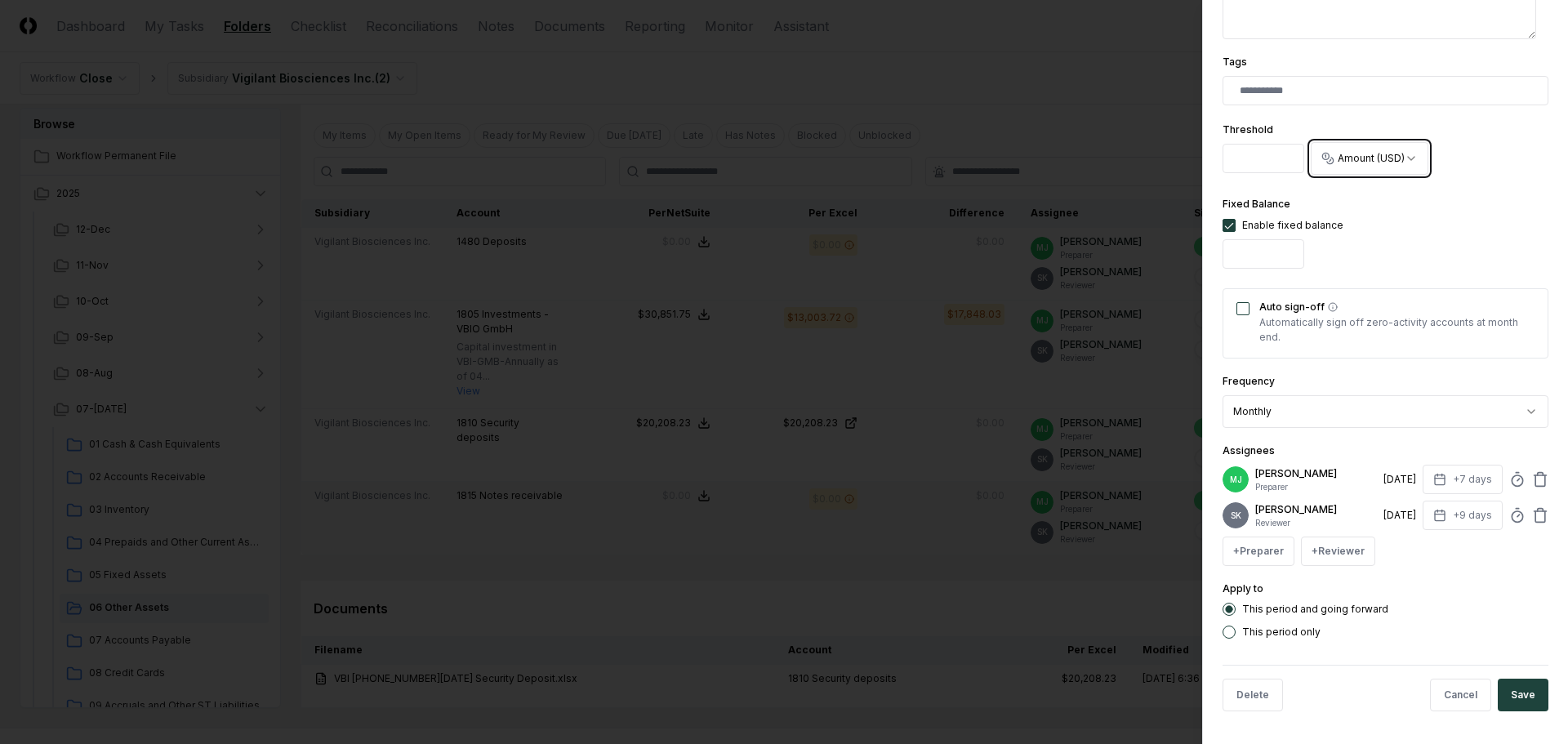
drag, startPoint x: 1563, startPoint y: 638, endPoint x: 1562, endPoint y: 748, distance: 110.0
click at [1562, 743] on html "CloseCore Dashboard My Tasks Folders Checklist Reconciliations Notes Documents …" at bounding box center [784, 254] width 1568 height 1140
click at [1522, 692] on button "Save" at bounding box center [1523, 695] width 50 height 32
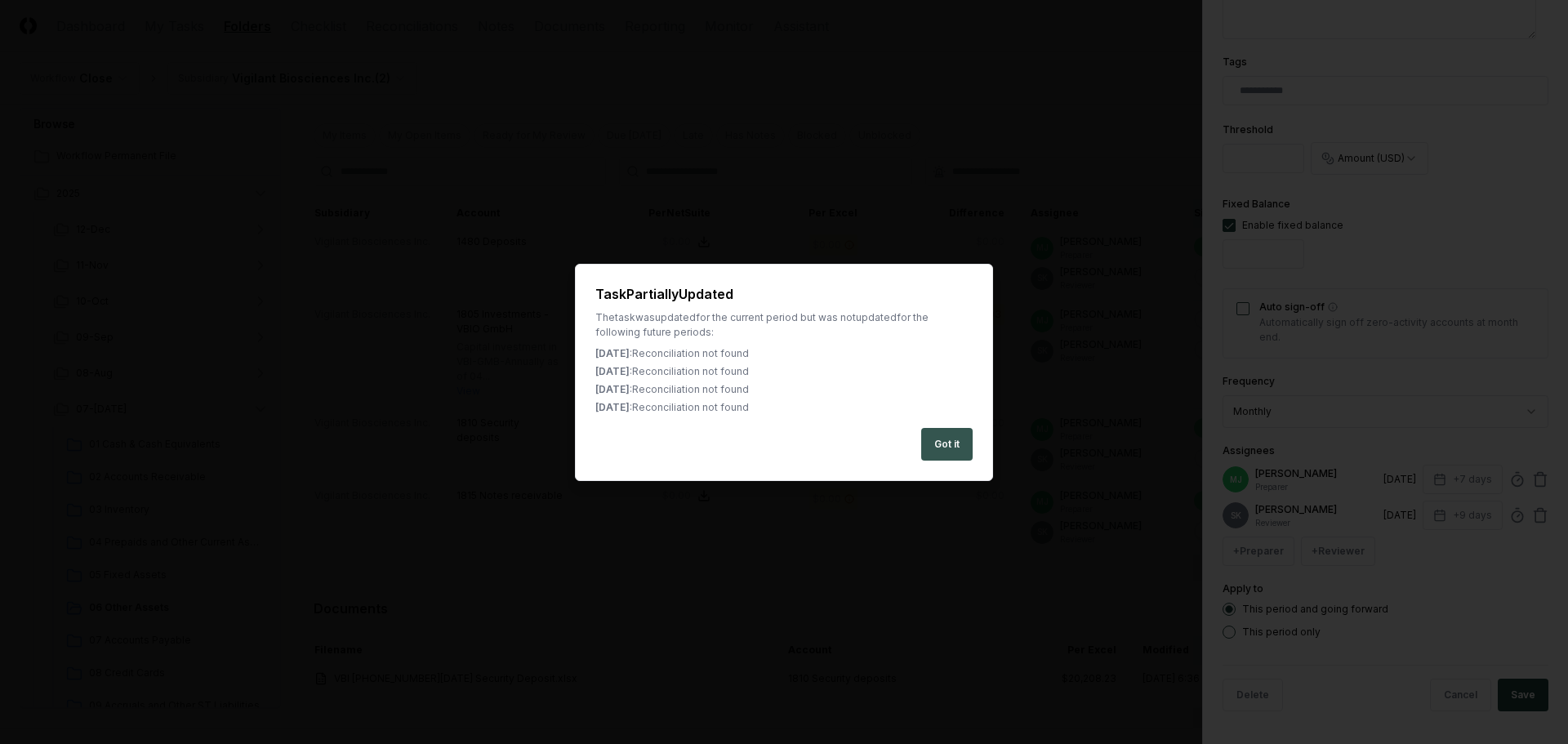
click at [963, 450] on button "Got it" at bounding box center [947, 444] width 51 height 32
type textarea "*"
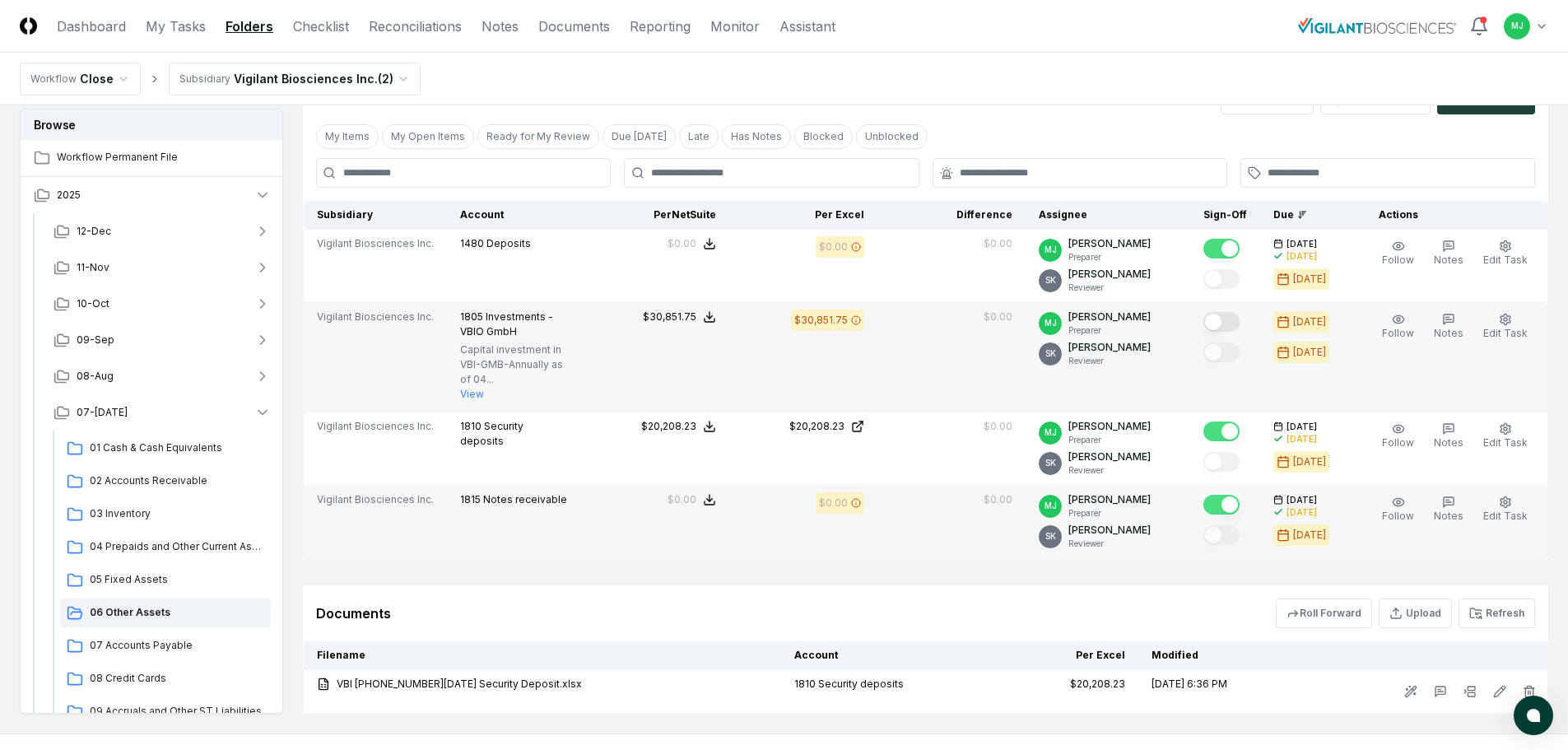
click at [1235, 320] on button "Mark complete" at bounding box center [1222, 322] width 36 height 20
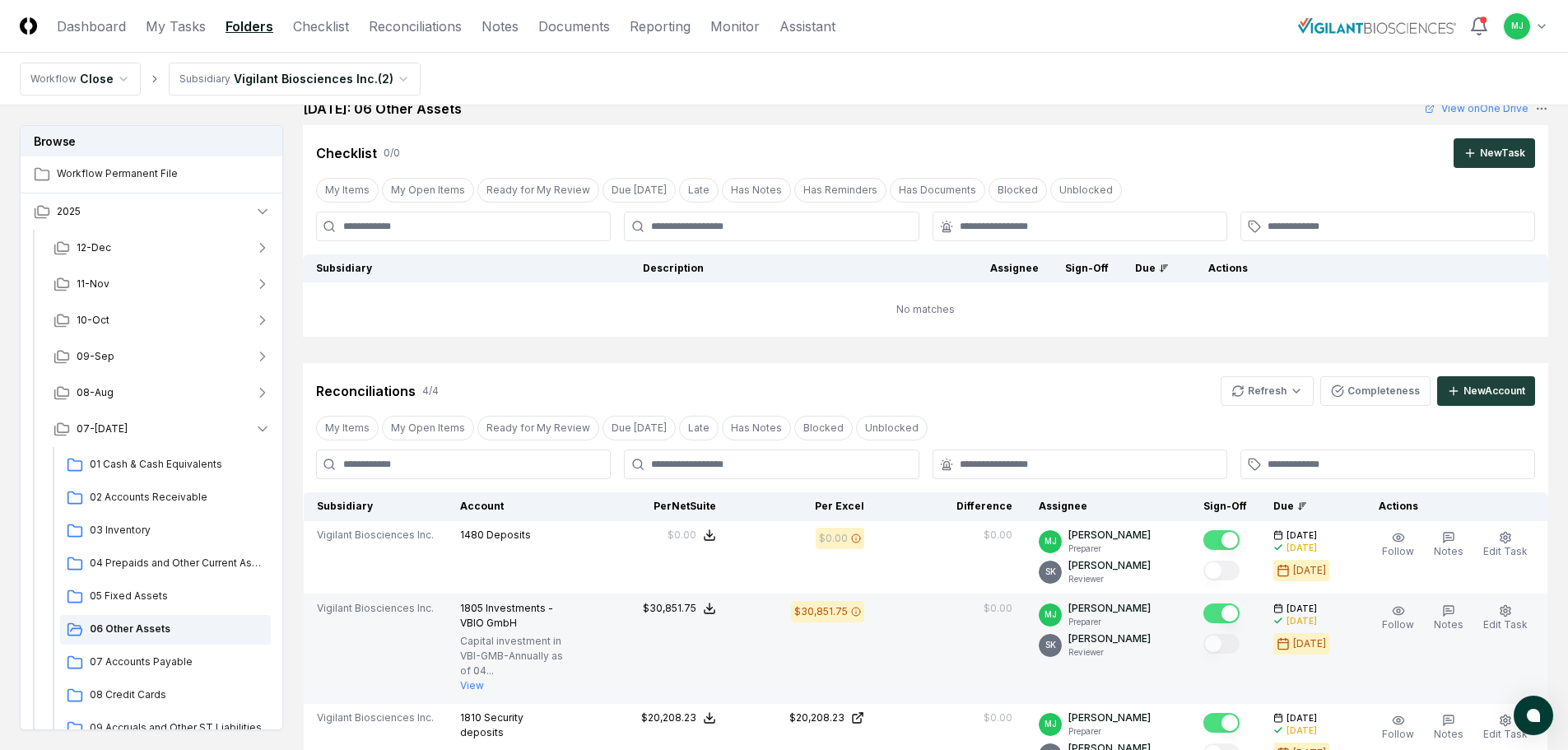
scroll to position [0, 0]
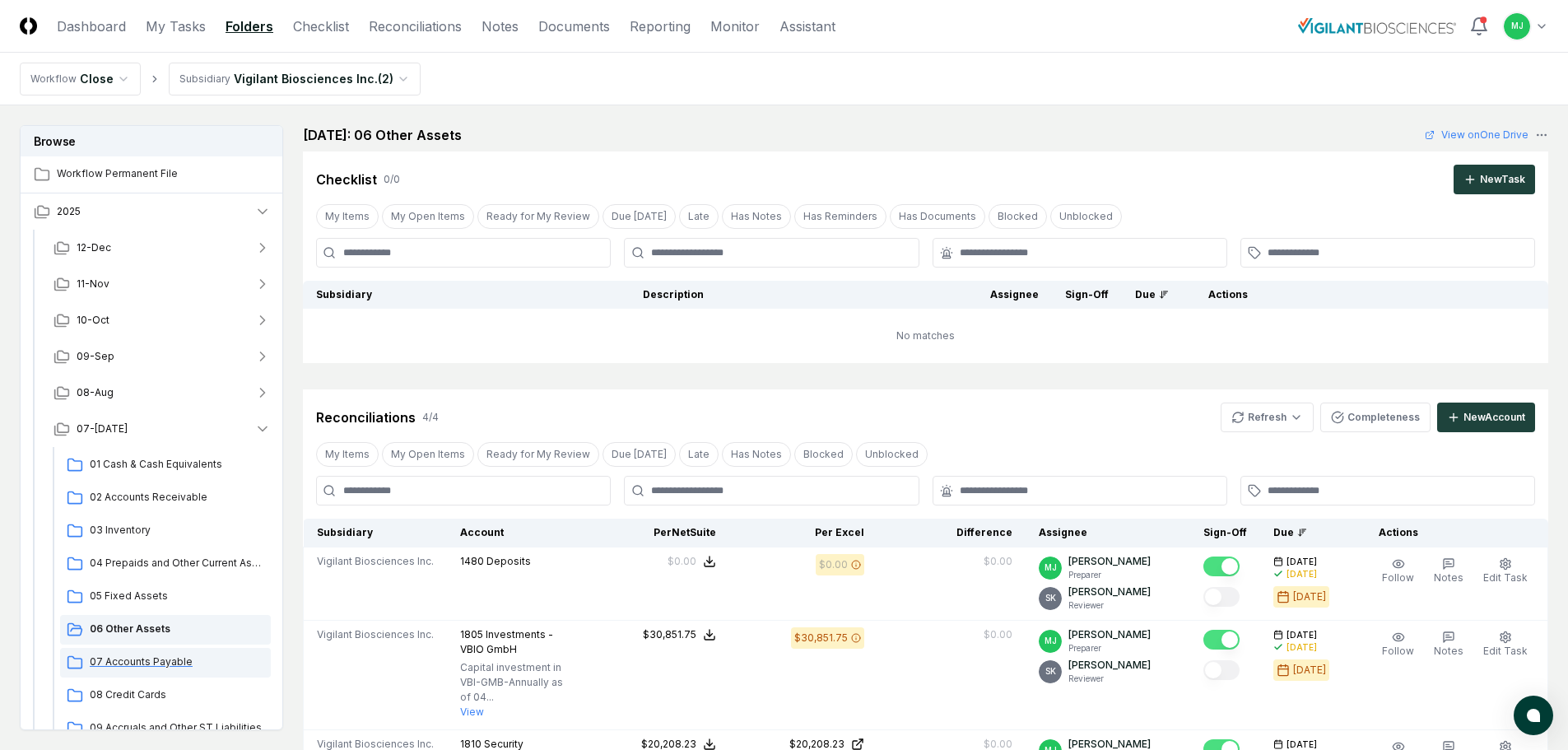
click at [147, 659] on span "07 Accounts Payable" at bounding box center [177, 661] width 175 height 14
